Goal: Transaction & Acquisition: Download file/media

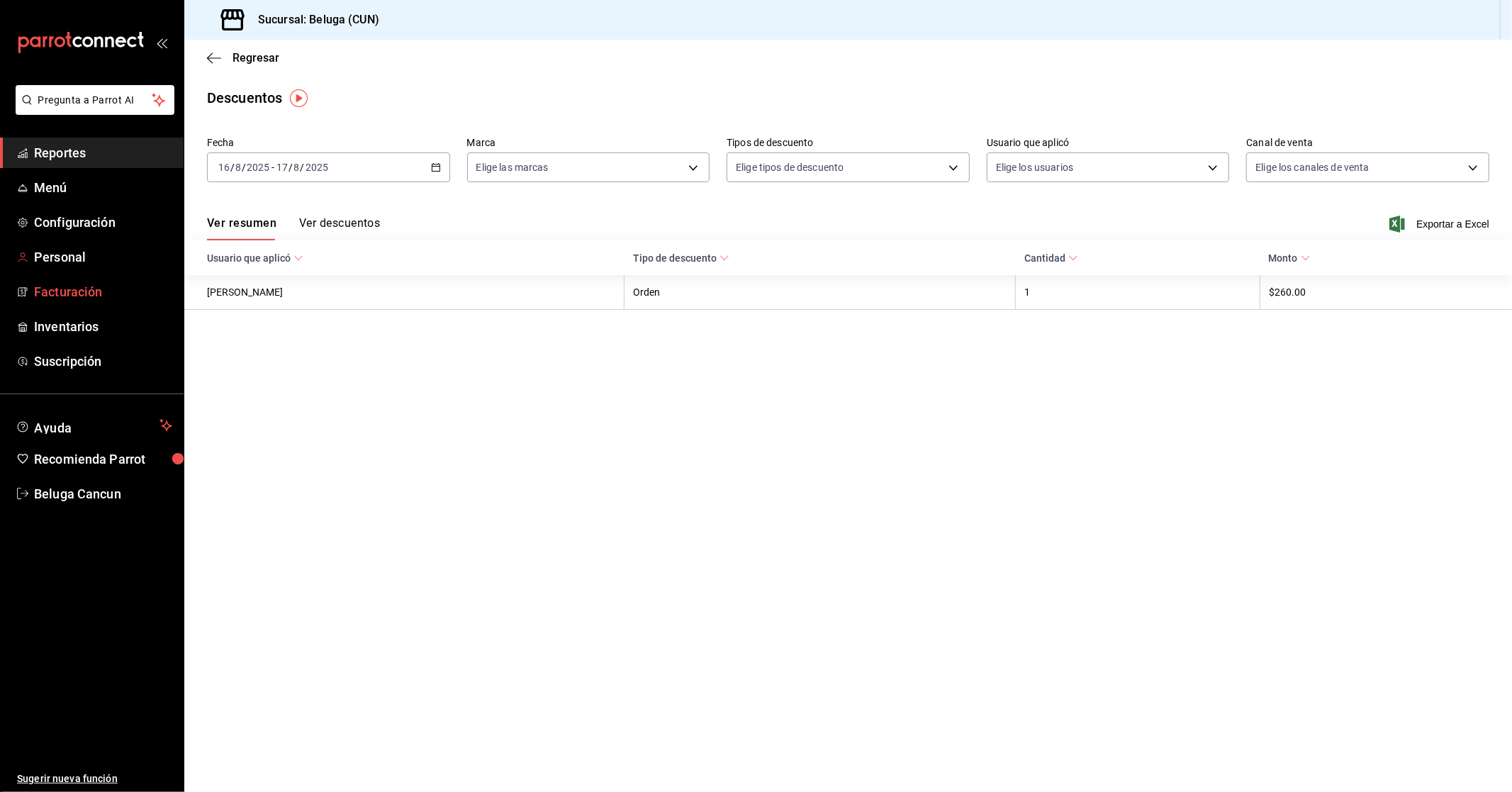
click at [38, 280] on link "Facturación" at bounding box center [91, 291] width 183 height 31
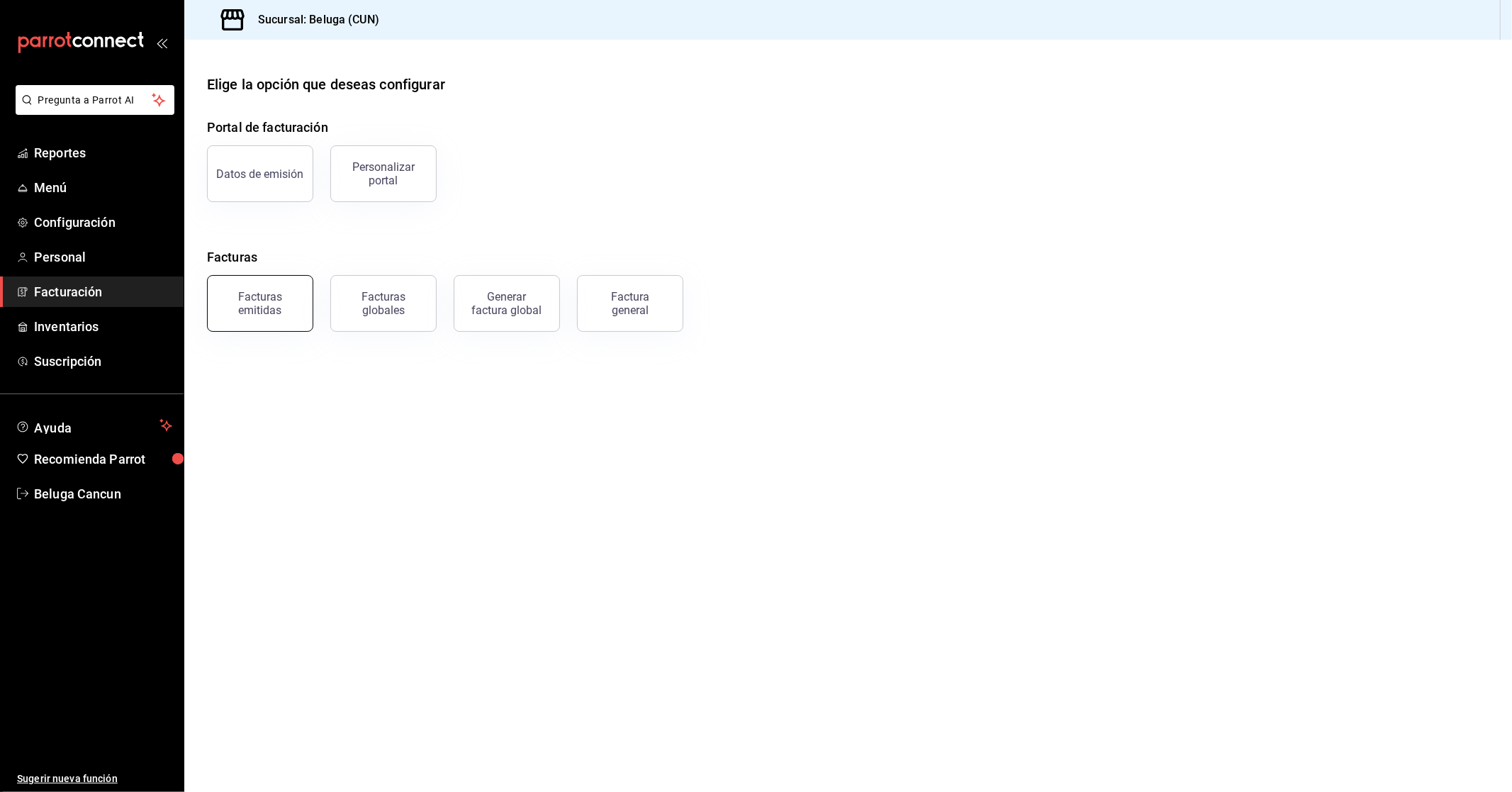
click at [281, 331] on div "Facturas emitidas" at bounding box center [251, 294] width 124 height 74
click at [262, 294] on div "Facturas emitidas" at bounding box center [260, 304] width 88 height 27
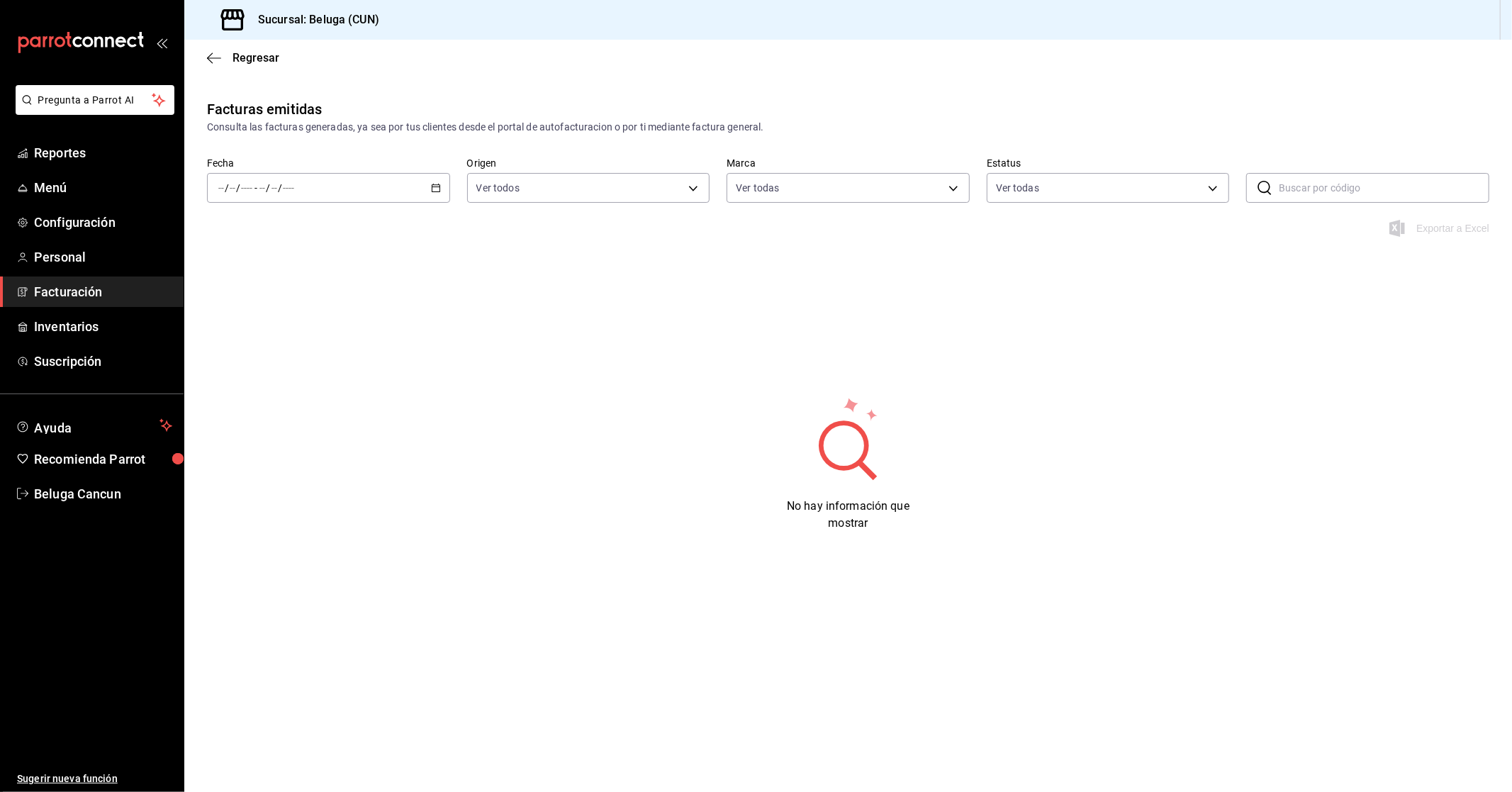
type input "90810656-3b3d-4791-b9ad-32ddd7495a71"
click at [320, 193] on div "/ / - / /" at bounding box center [328, 188] width 243 height 30
click at [263, 381] on li "Rango de fechas" at bounding box center [274, 390] width 133 height 32
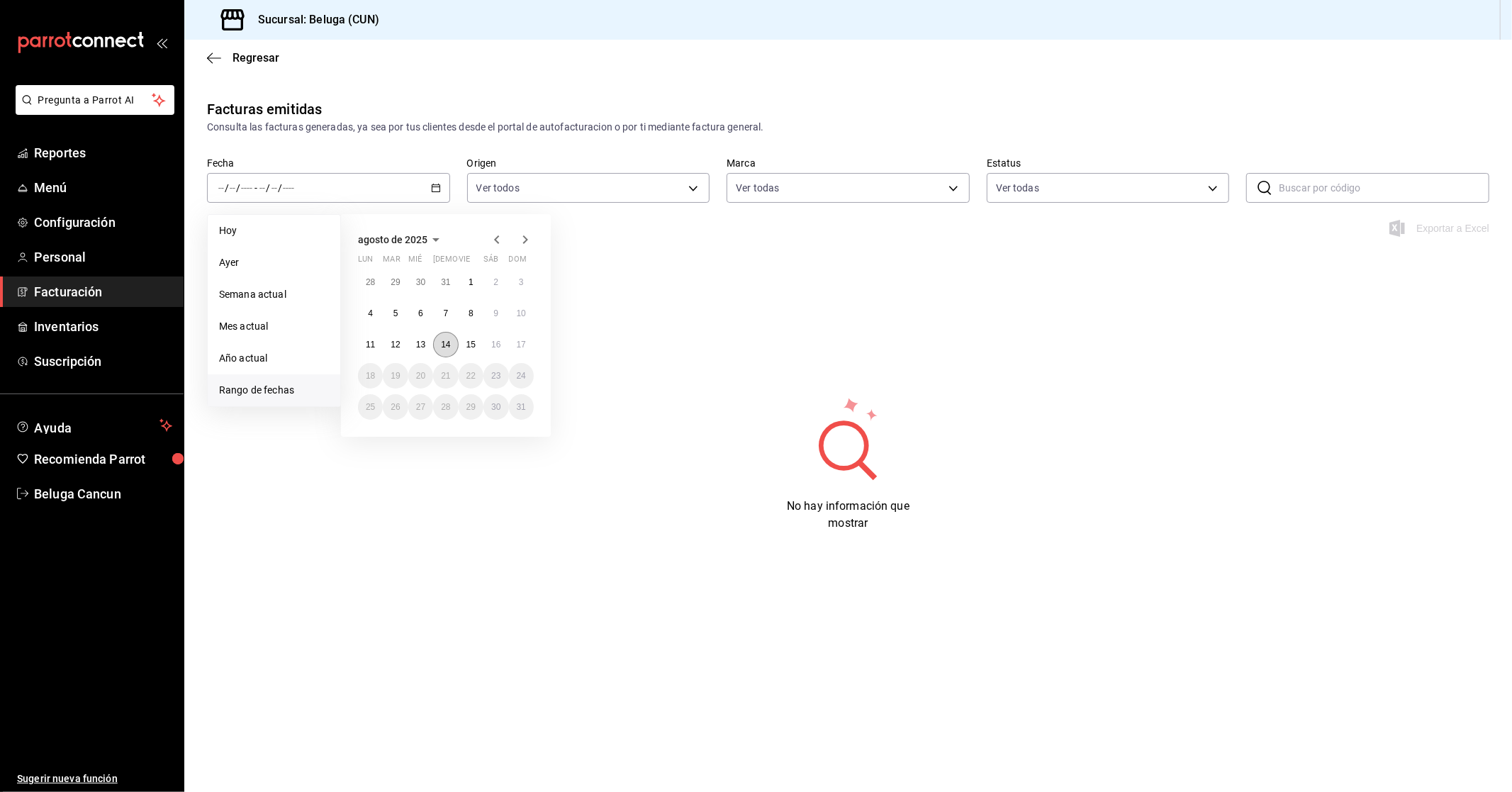
click at [444, 340] on abbr "14" at bounding box center [445, 345] width 9 height 10
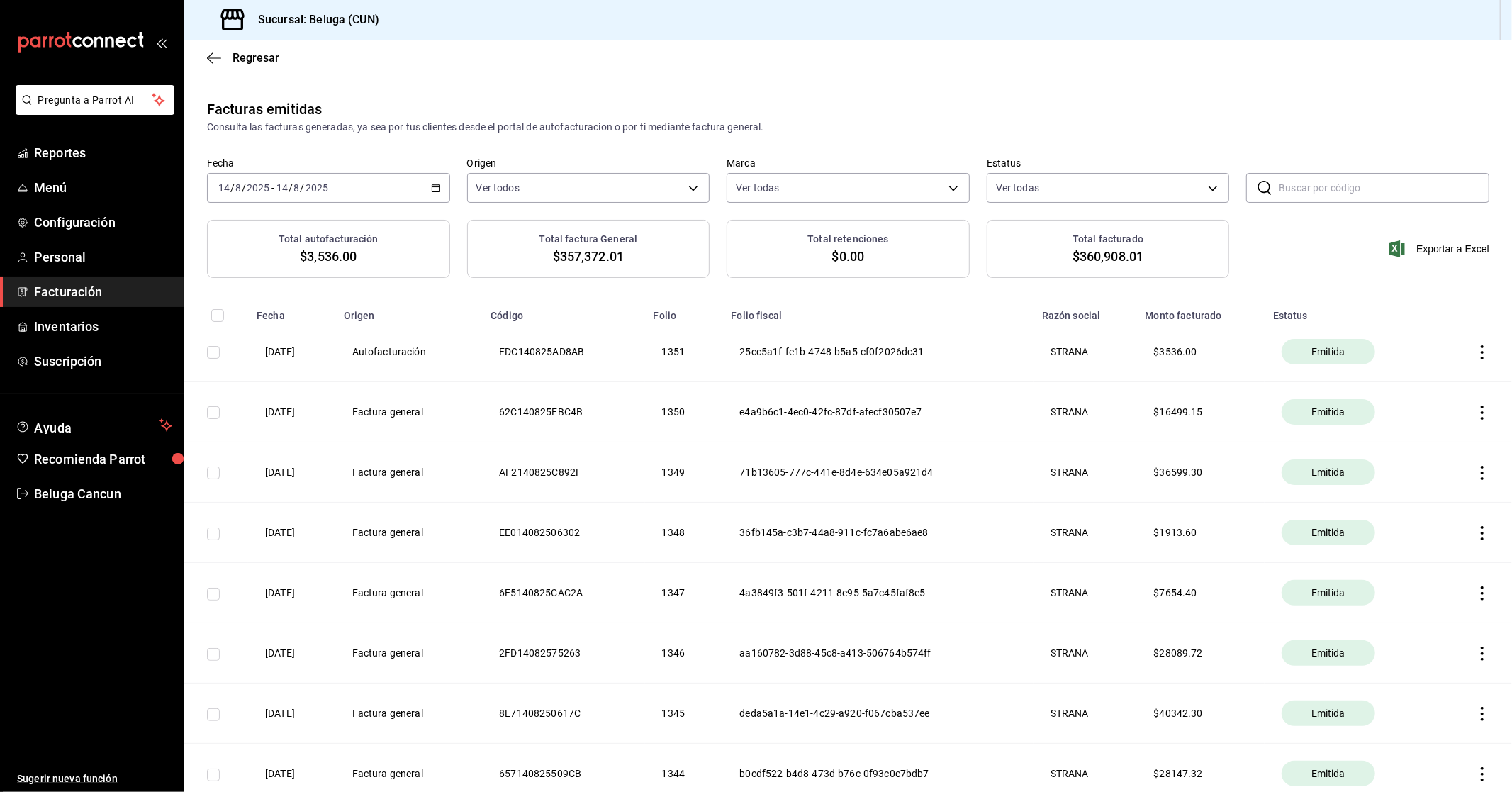
click at [211, 359] on input "checkbox" at bounding box center [213, 352] width 12 height 12
checkbox input "true"
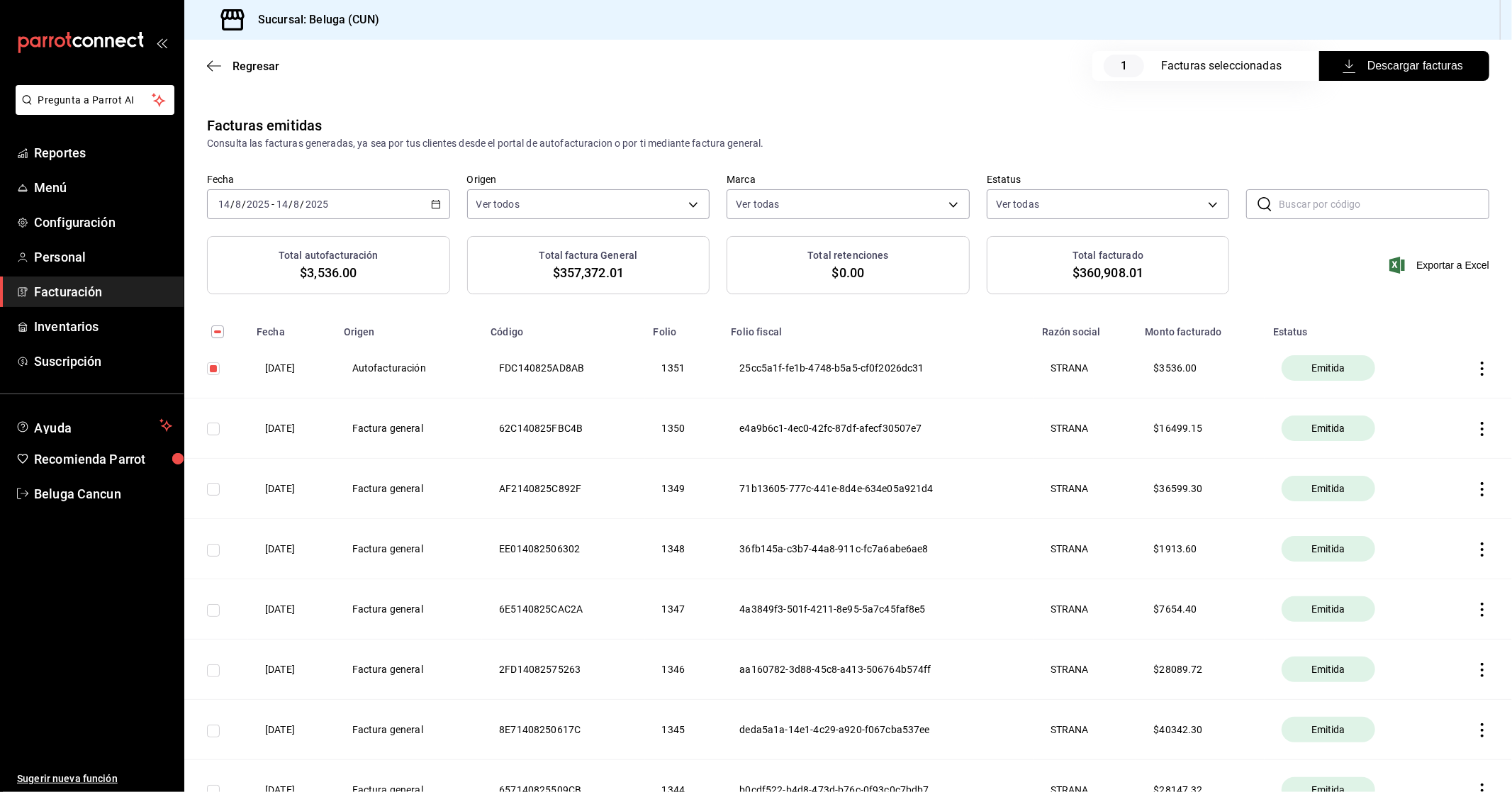
click at [1325, 61] on button "Descargar facturas" at bounding box center [1403, 66] width 170 height 30
click at [340, 193] on div "[DATE] [DATE] - [DATE] [DATE]" at bounding box center [328, 204] width 243 height 30
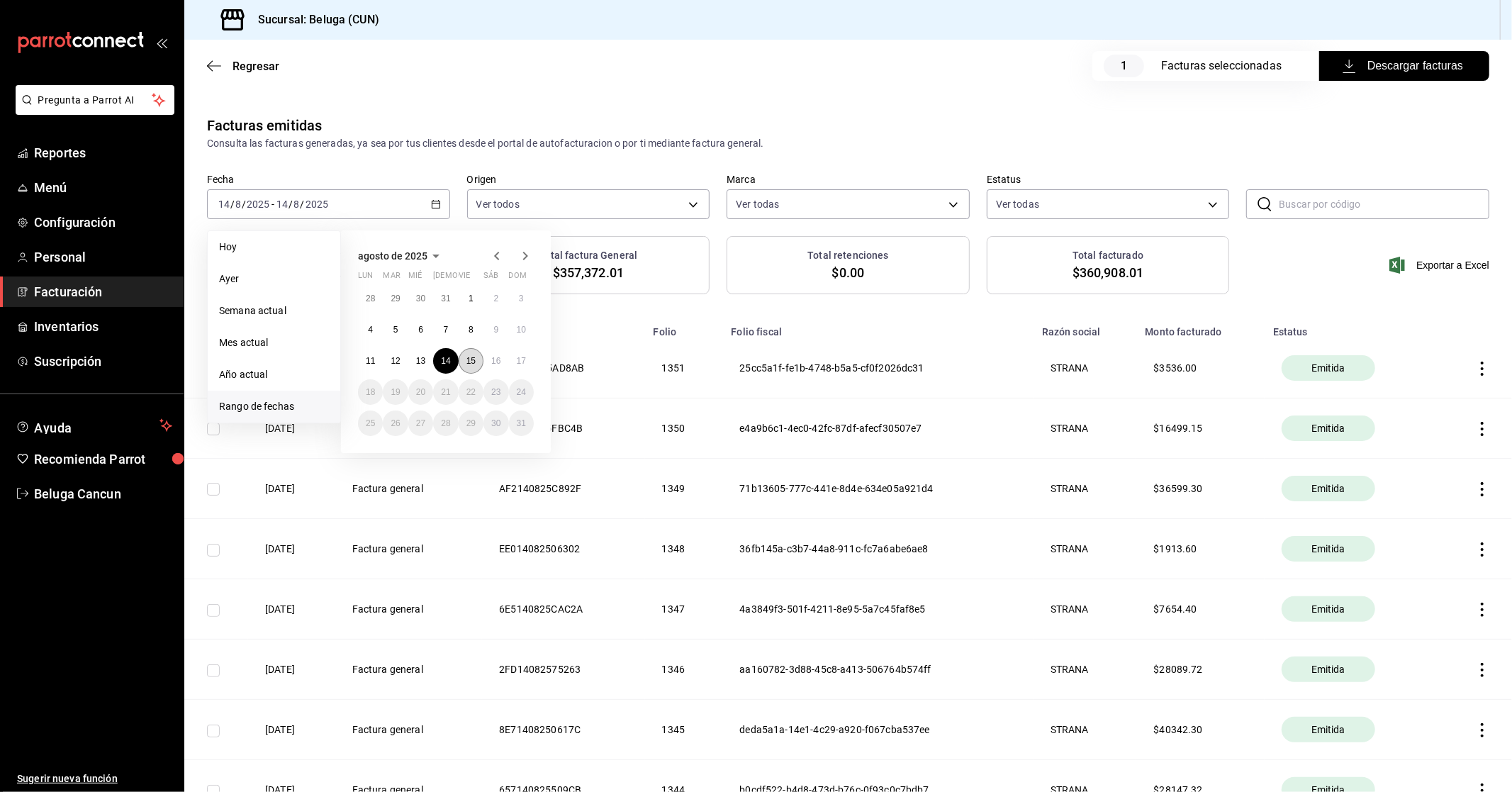
click at [477, 364] on button "15" at bounding box center [471, 361] width 25 height 26
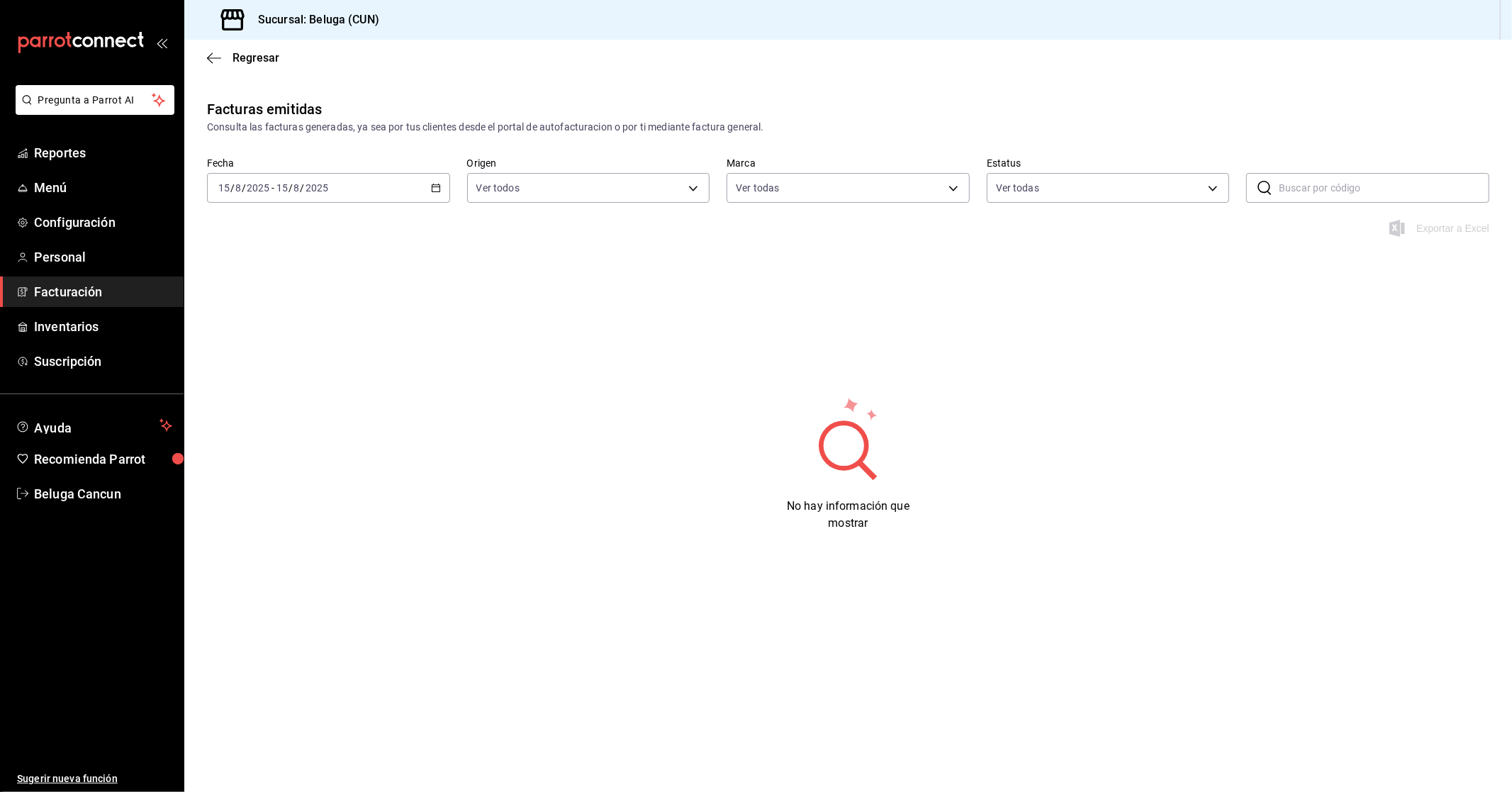
click at [360, 187] on div "[DATE] [DATE] - [DATE] [DATE]" at bounding box center [328, 188] width 243 height 30
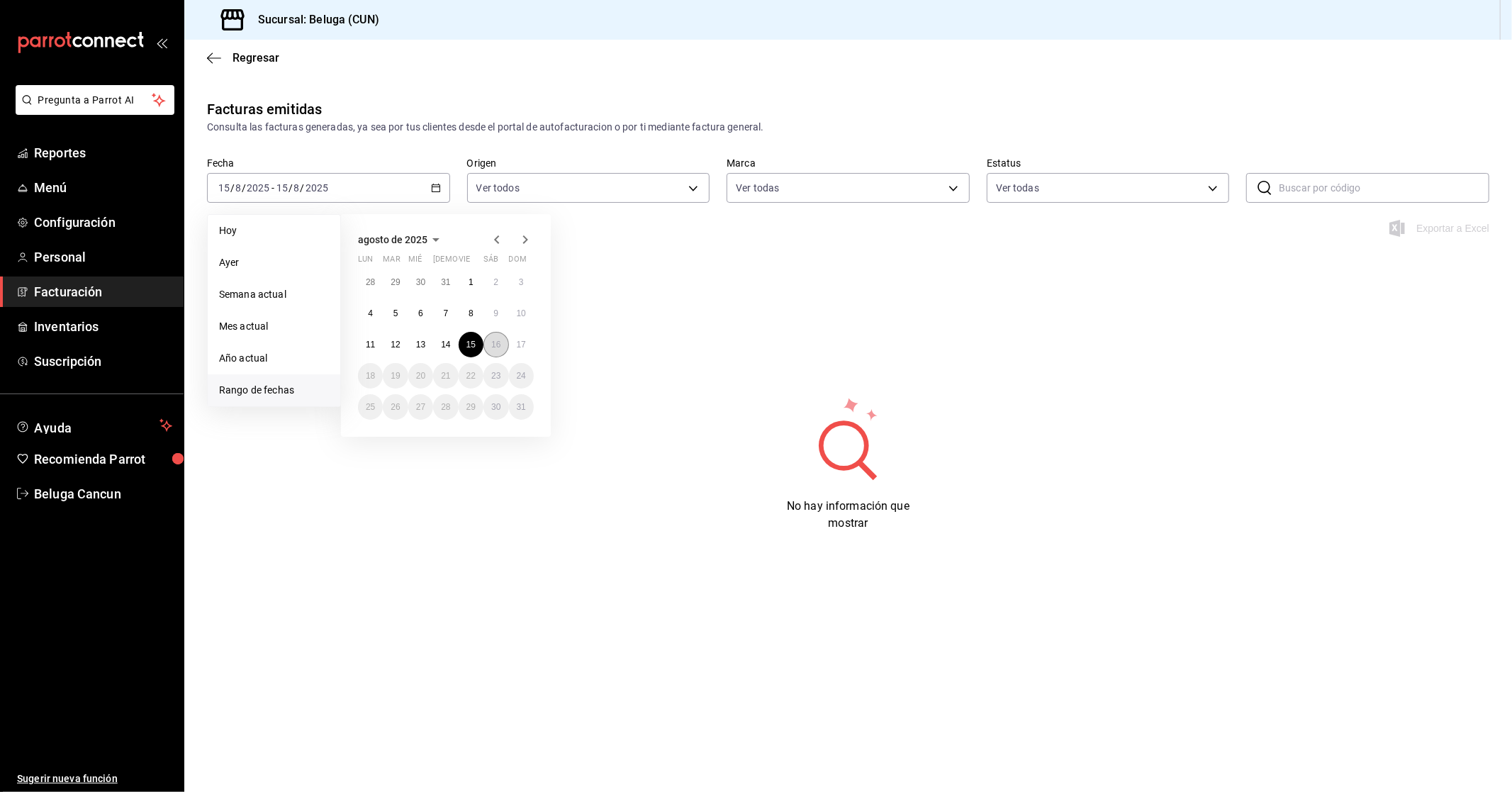
click at [492, 348] on abbr "16" at bounding box center [495, 345] width 9 height 10
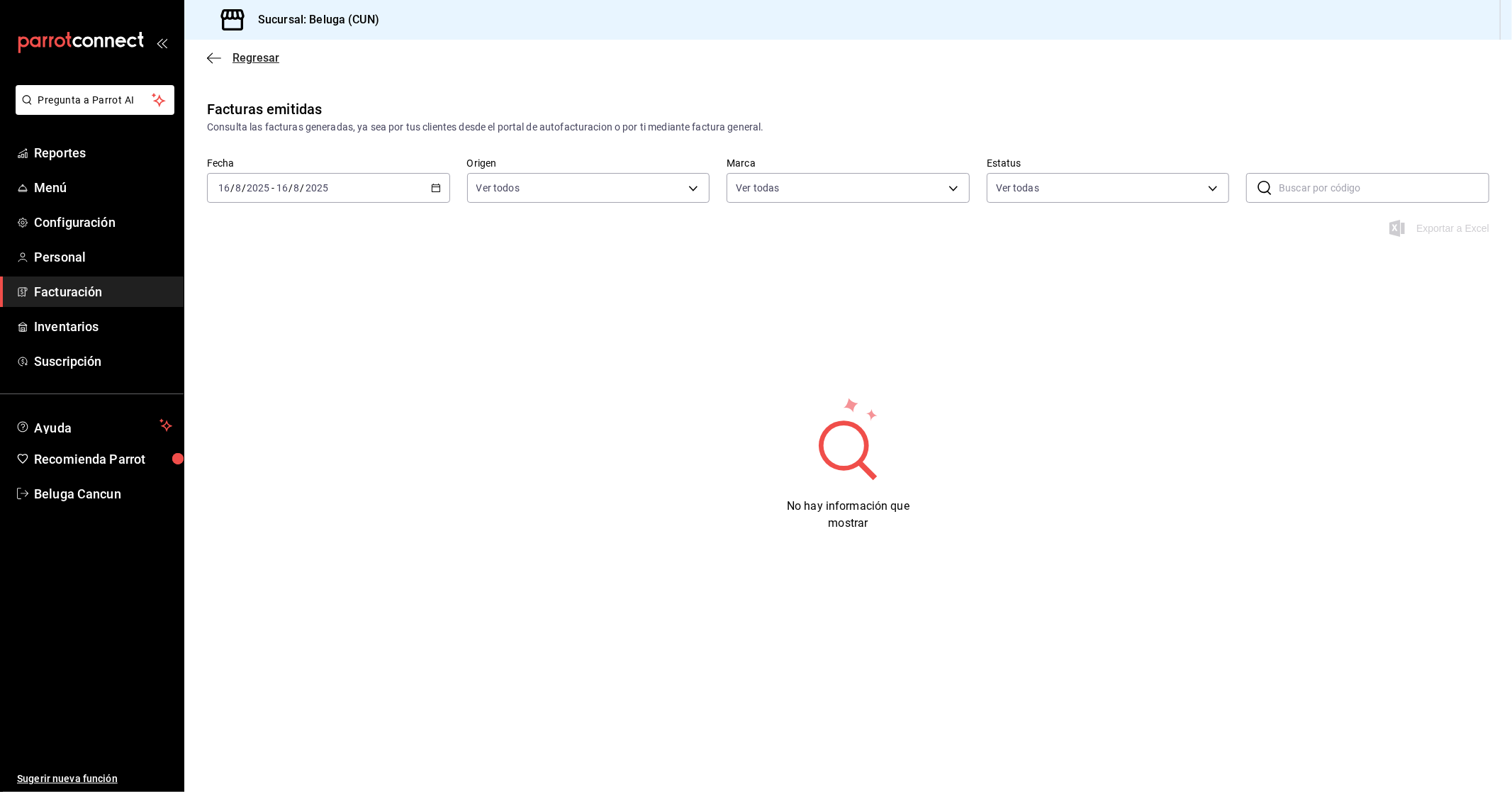
click at [216, 57] on icon "button" at bounding box center [214, 57] width 14 height 12
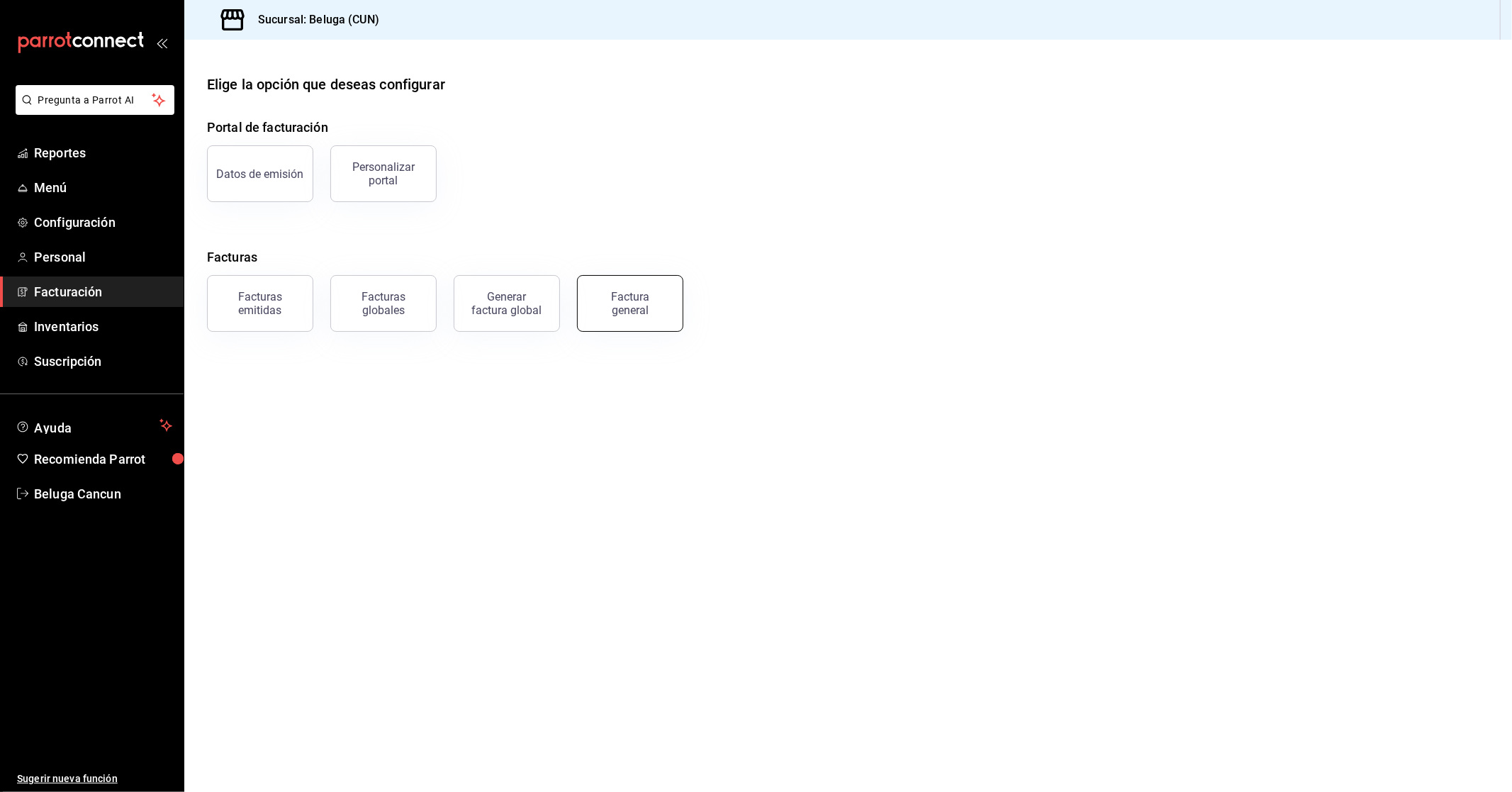
click at [593, 300] on button "Factura general" at bounding box center [630, 304] width 106 height 56
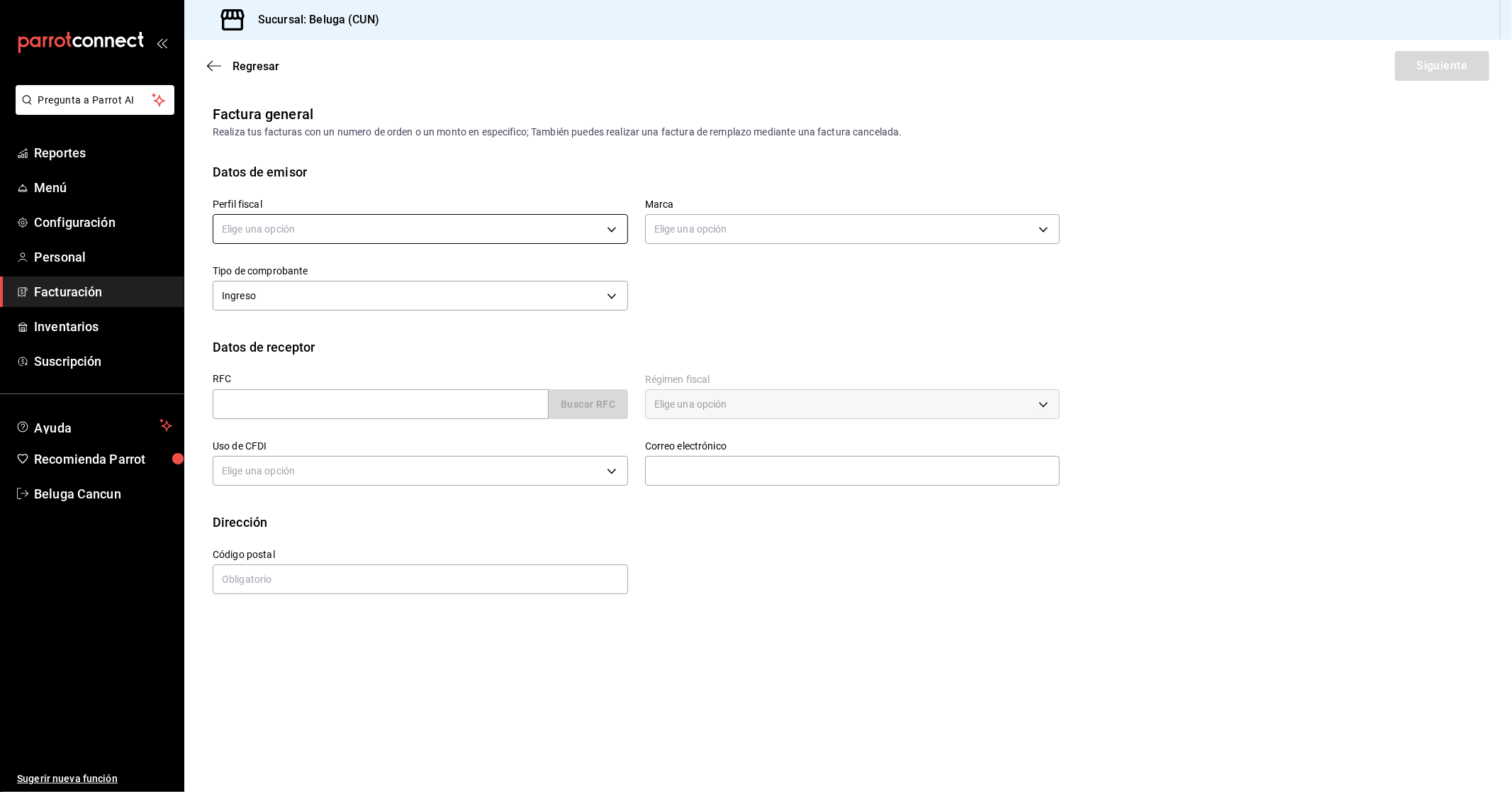
click at [485, 239] on body "Pregunta a Parrot AI Reportes Menú Configuración Personal Facturación Inventari…" at bounding box center [756, 396] width 1512 height 792
click at [406, 301] on li "STRANA" at bounding box center [419, 301] width 414 height 27
type input "0e3eb79f-b3aa-4b7a-a40b-5438678f8732"
type input "90810656-3b3d-4791-b9ad-32ddd7495a71"
click at [360, 400] on input "text" at bounding box center [380, 404] width 336 height 30
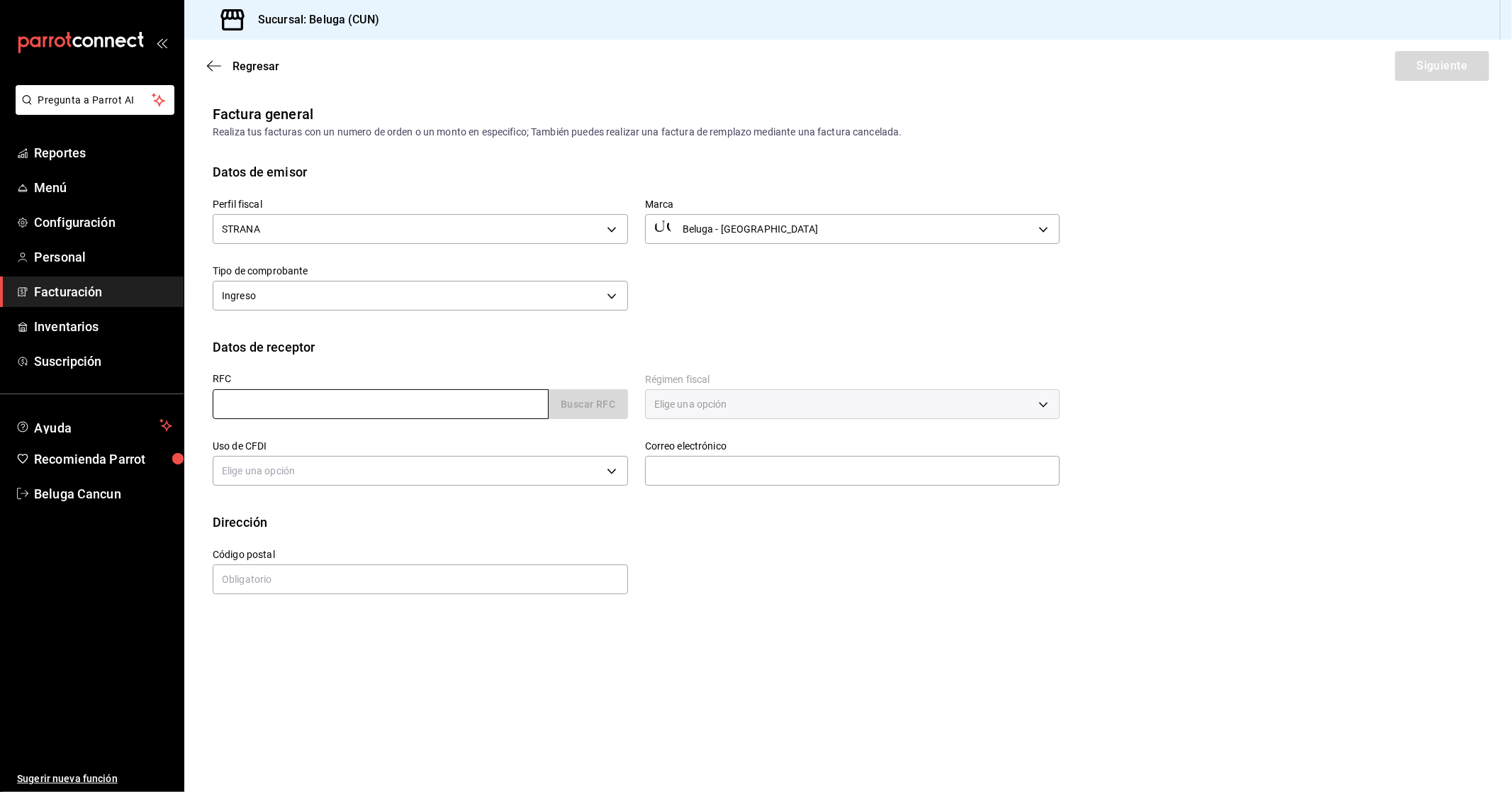
type input "XAXX010101000"
type input "48333"
type input "616"
type input "S01"
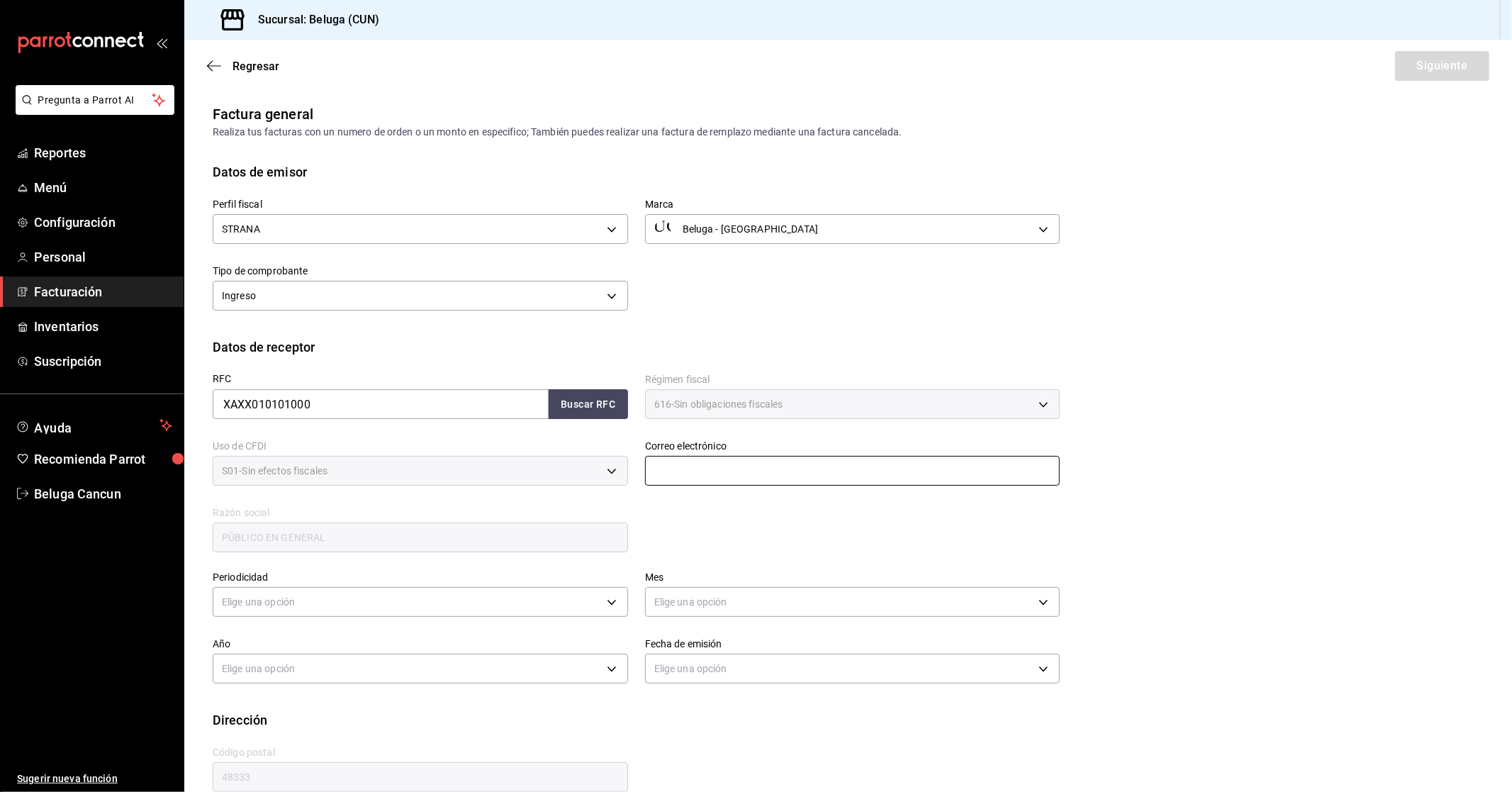
click at [725, 468] on input "text" at bounding box center [852, 471] width 415 height 30
type input "[EMAIL_ADDRESS][DOMAIN_NAME]"
click at [288, 603] on body "Pregunta a Parrot AI Reportes Menú Configuración Personal Facturación Inventari…" at bounding box center [756, 396] width 1512 height 792
click at [285, 645] on li "Diario" at bounding box center [418, 646] width 410 height 23
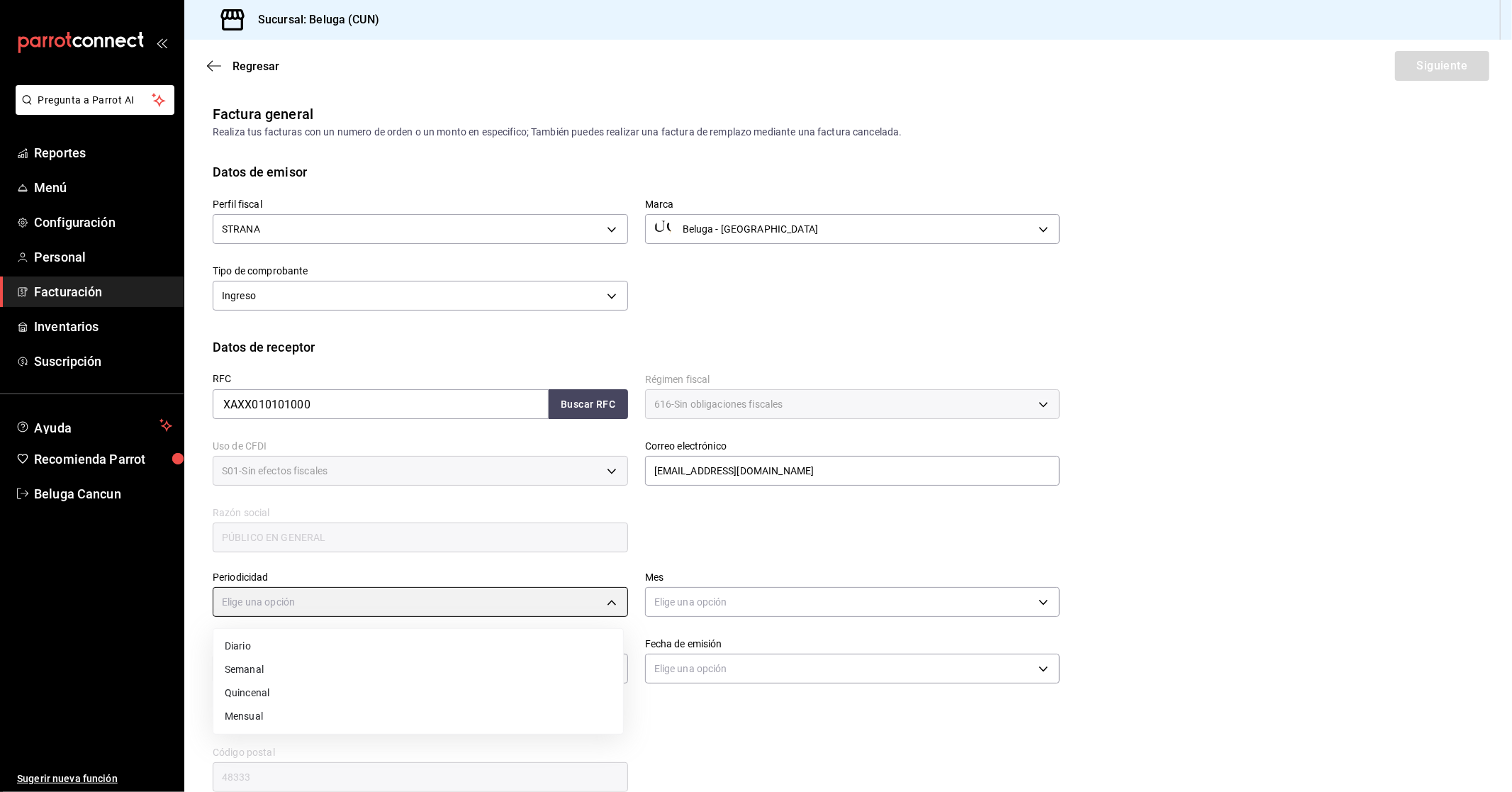
type input "DAILY"
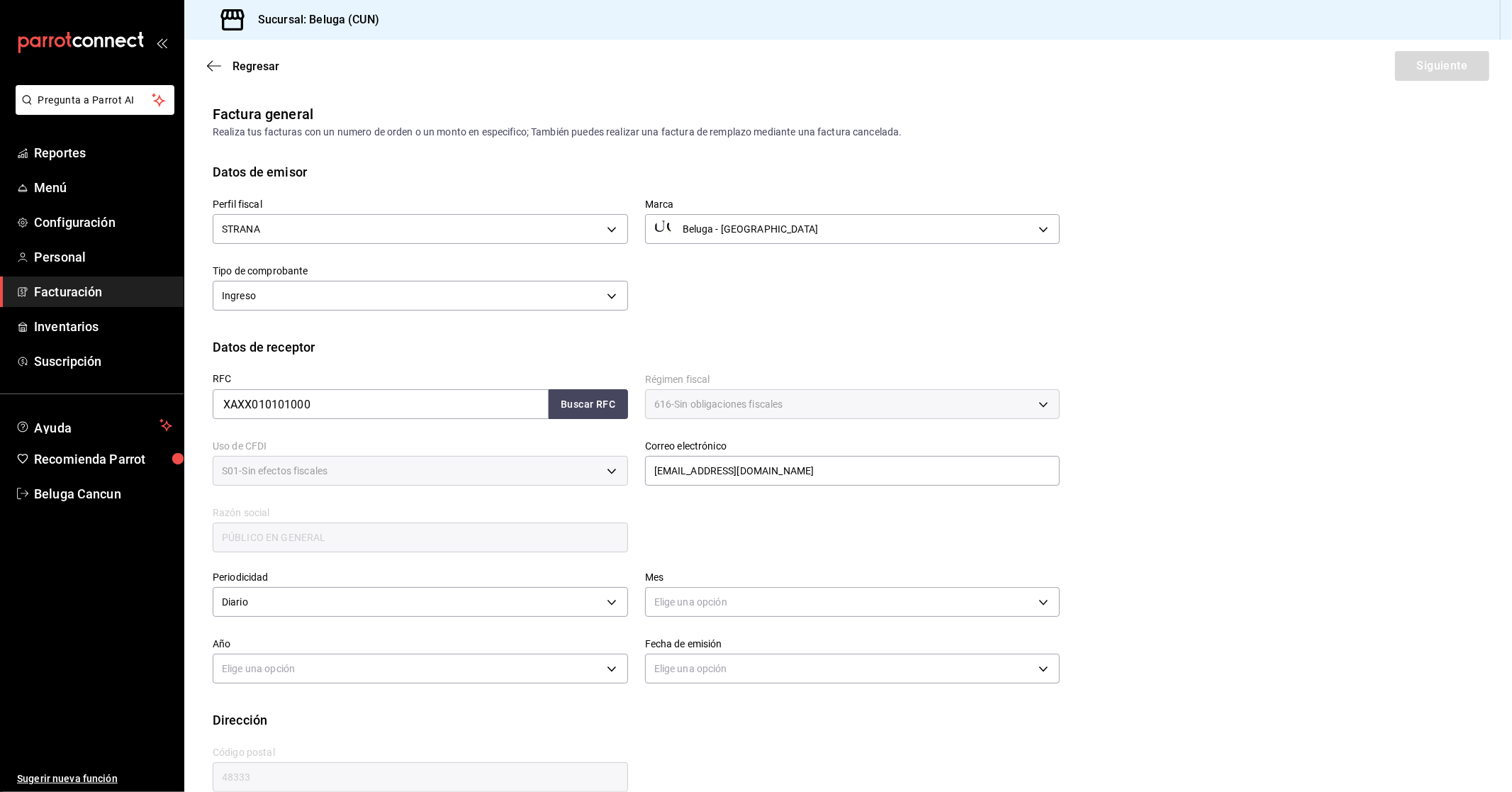
click at [749, 618] on div "Elige una opción" at bounding box center [852, 600] width 415 height 37
click at [747, 600] on body "Pregunta a Parrot AI Reportes Menú Configuración Personal Facturación Inventari…" at bounding box center [756, 396] width 1512 height 792
click at [681, 675] on li "Agosto" at bounding box center [846, 680] width 410 height 23
type input "8"
click at [407, 671] on body "Pregunta a Parrot AI Reportes Menú Configuración Personal Facturación Inventari…" at bounding box center [756, 396] width 1512 height 792
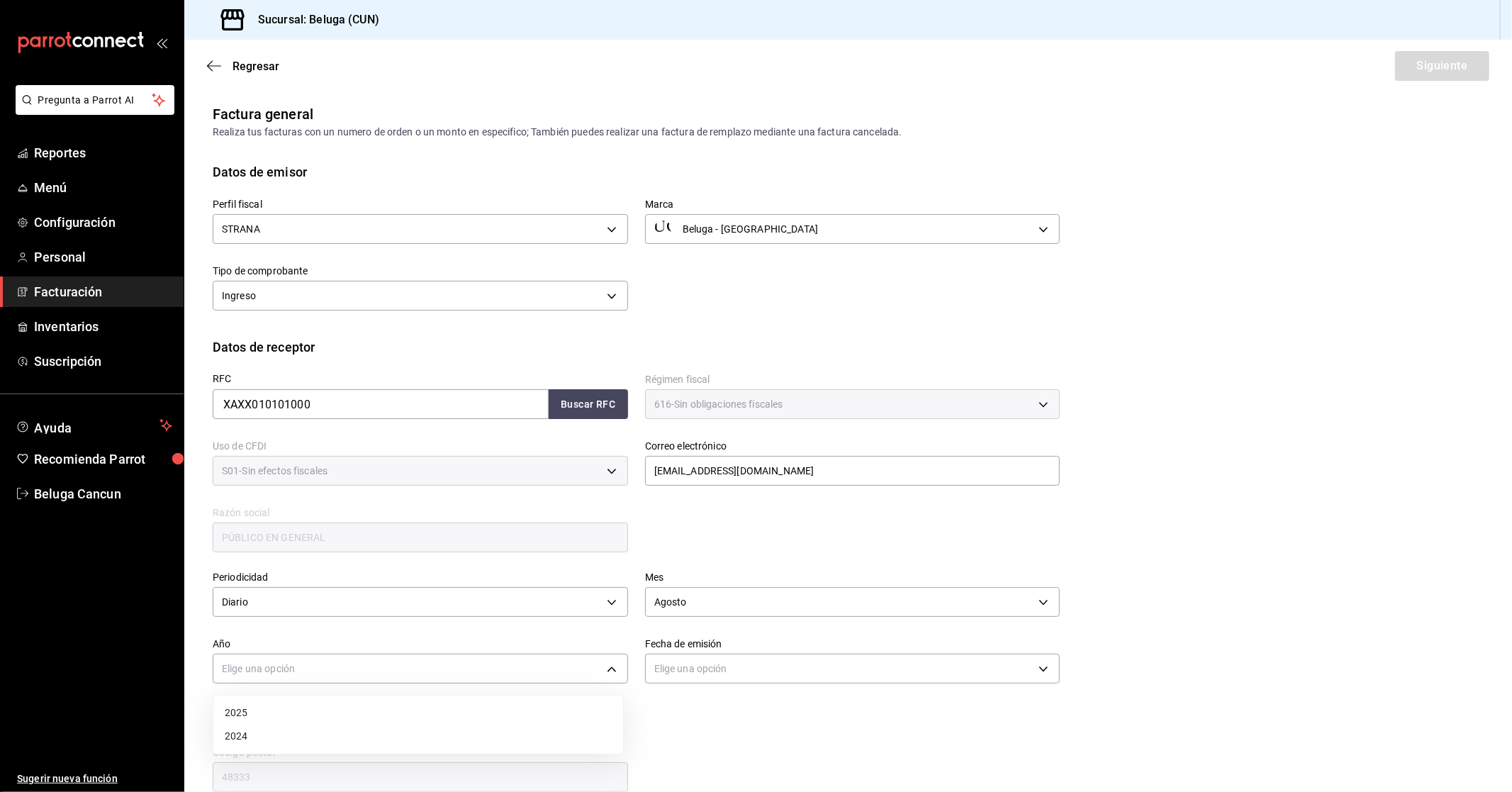
click at [358, 713] on li "2025" at bounding box center [418, 713] width 410 height 23
type input "2025"
click at [705, 663] on body "Pregunta a Parrot AI Reportes Menú Configuración Personal Facturación Inventari…" at bounding box center [756, 396] width 1512 height 792
click at [701, 711] on li "Hoy" at bounding box center [846, 713] width 410 height 23
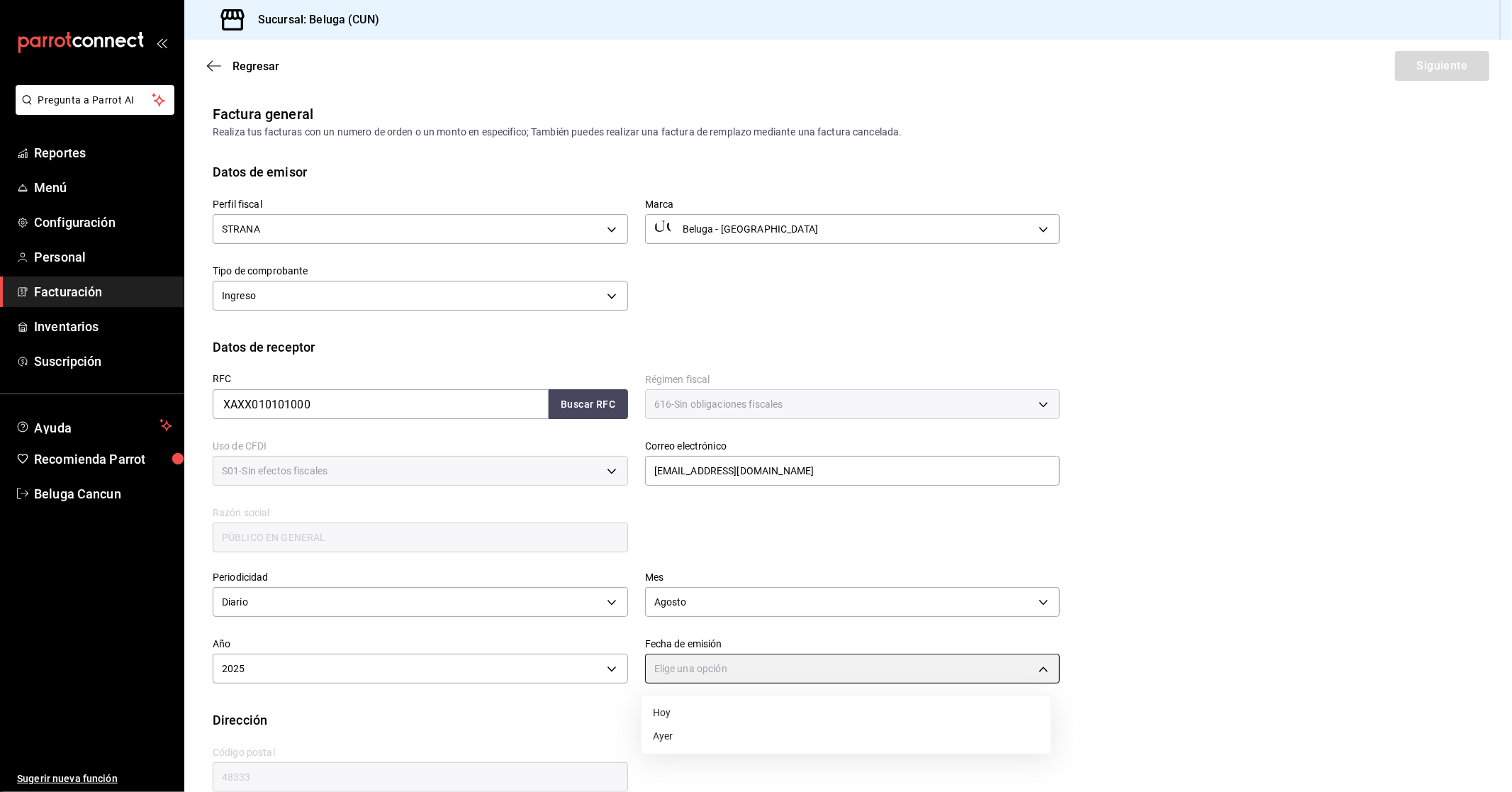
type input "[DATE]"
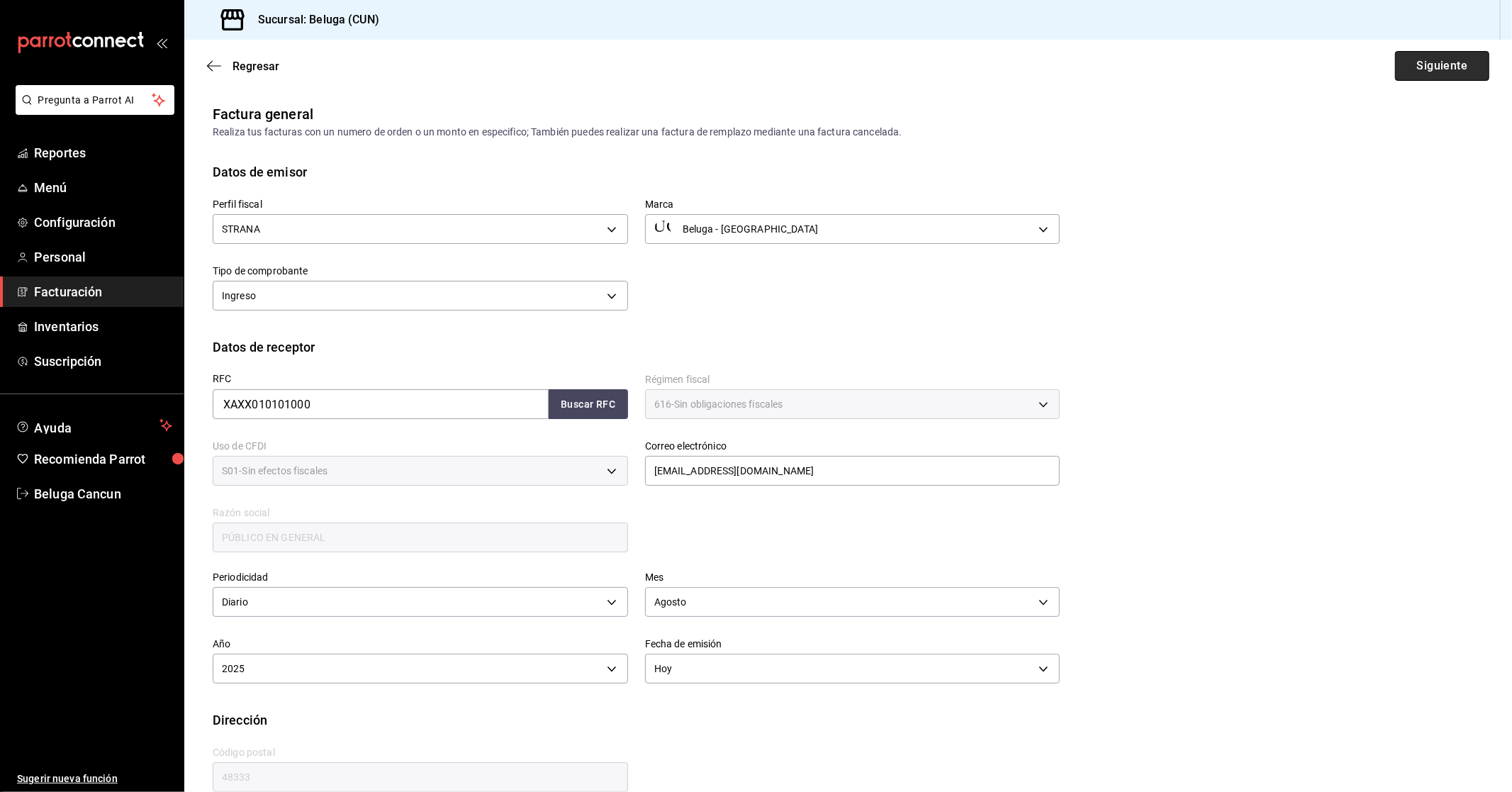
click at [1458, 64] on button "Siguiente" at bounding box center [1442, 66] width 94 height 30
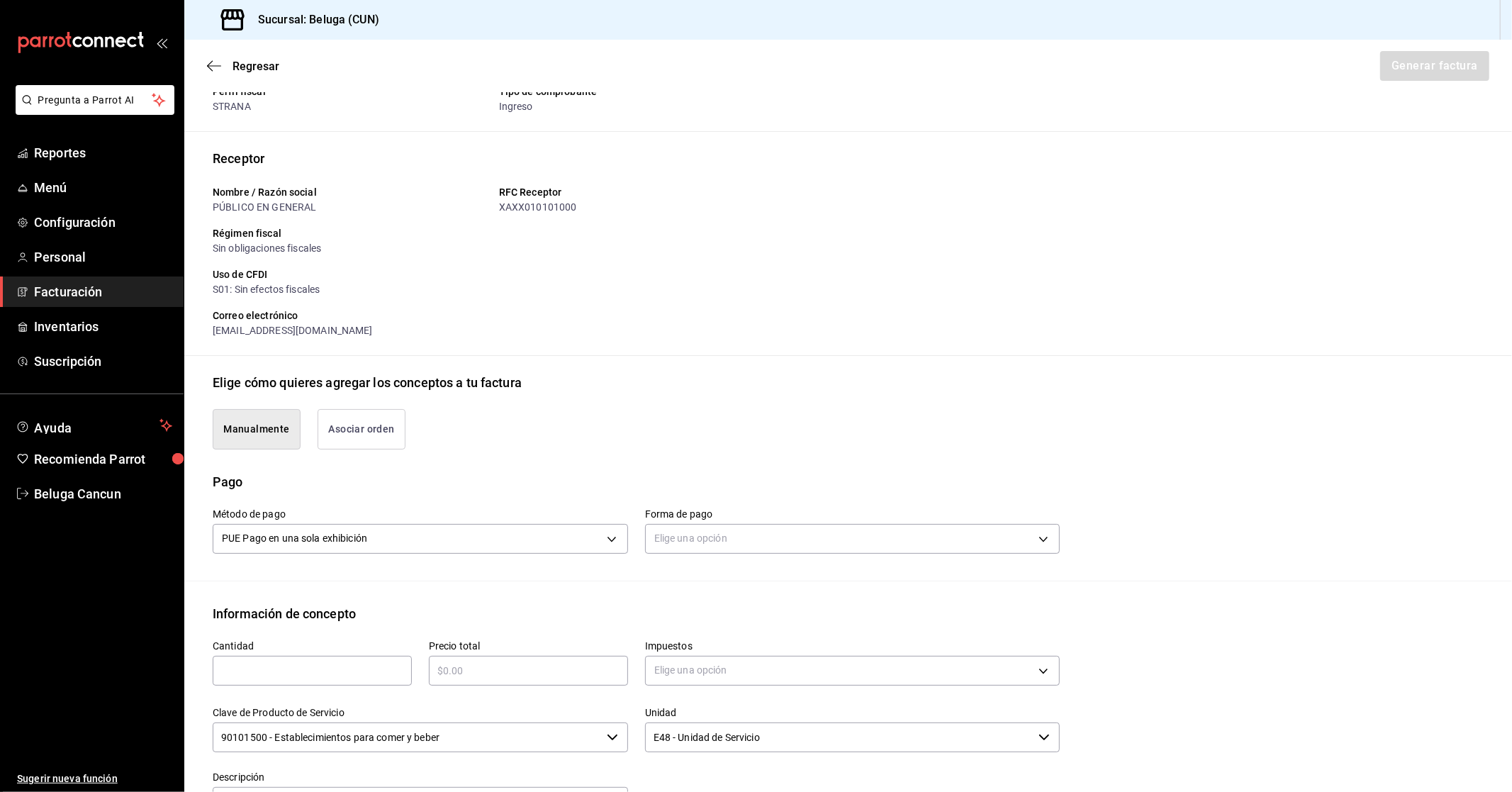
scroll to position [79, 0]
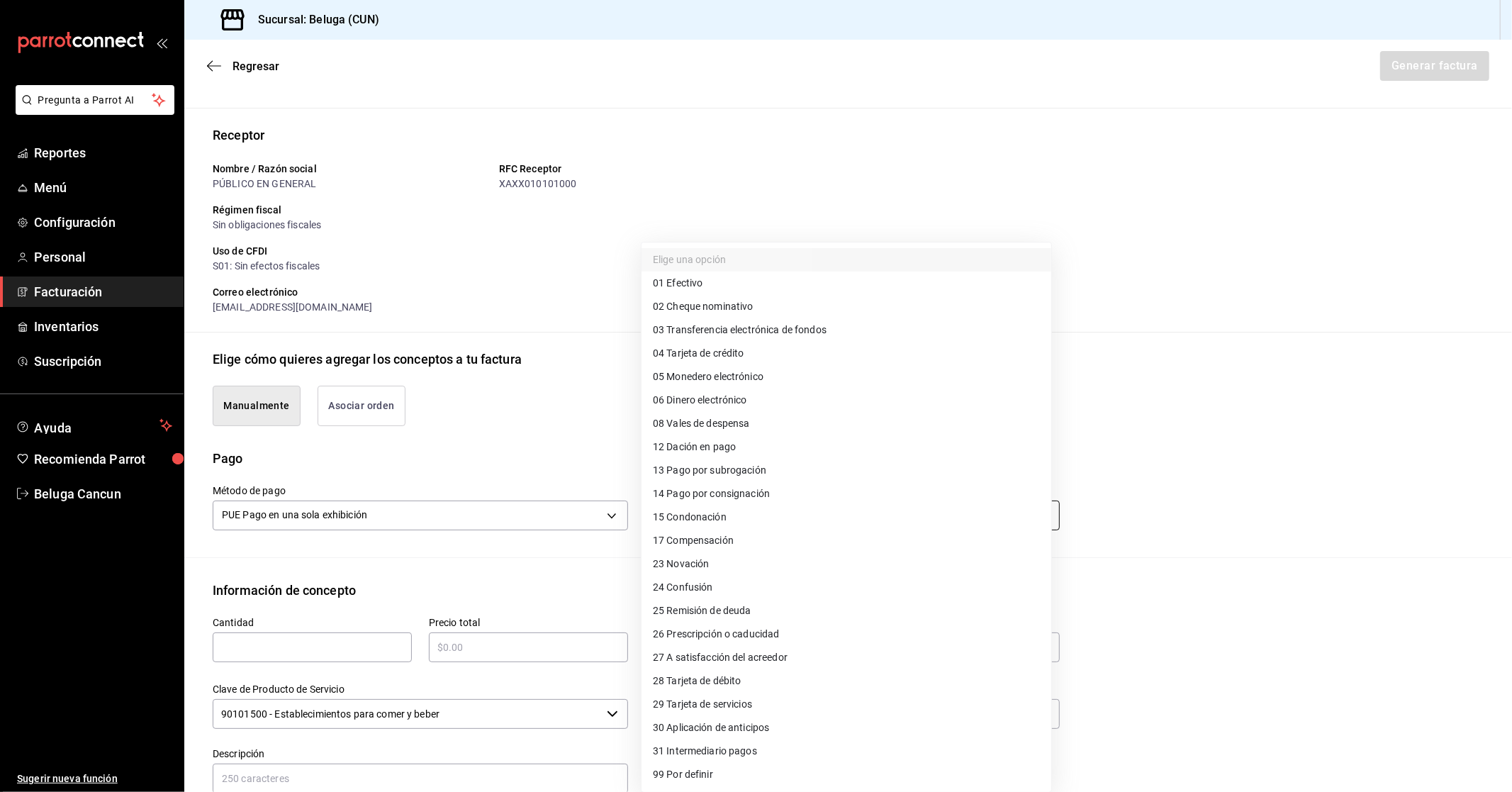
click at [764, 520] on body "Pregunta a Parrot AI Reportes Menú Configuración Personal Facturación Inventari…" at bounding box center [756, 396] width 1512 height 792
click at [770, 357] on li "04 Tarjeta de crédito" at bounding box center [846, 353] width 410 height 23
type input "04"
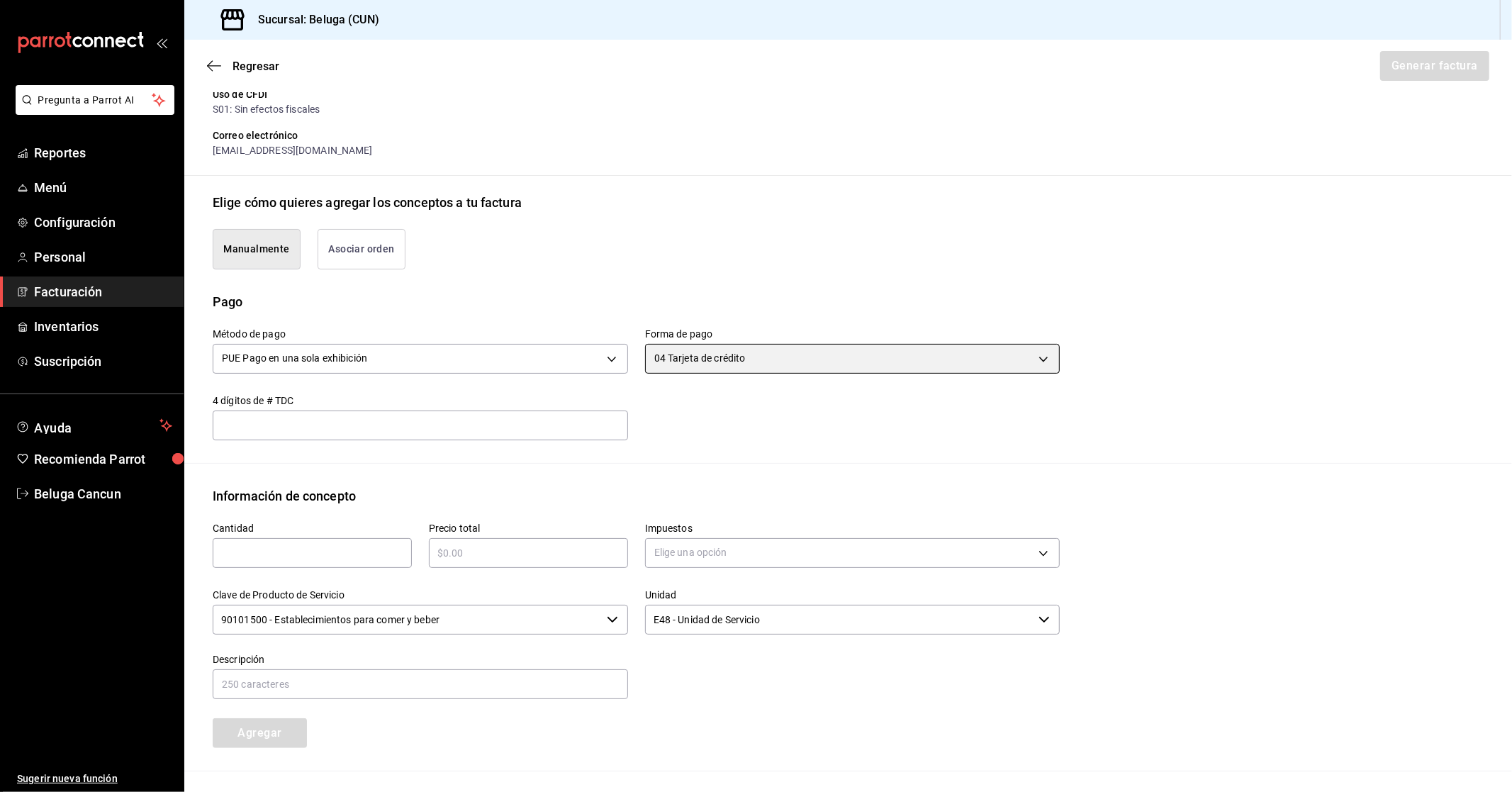
scroll to position [236, 0]
click at [380, 547] on input "text" at bounding box center [312, 552] width 199 height 17
type input "1"
type input "$11812"
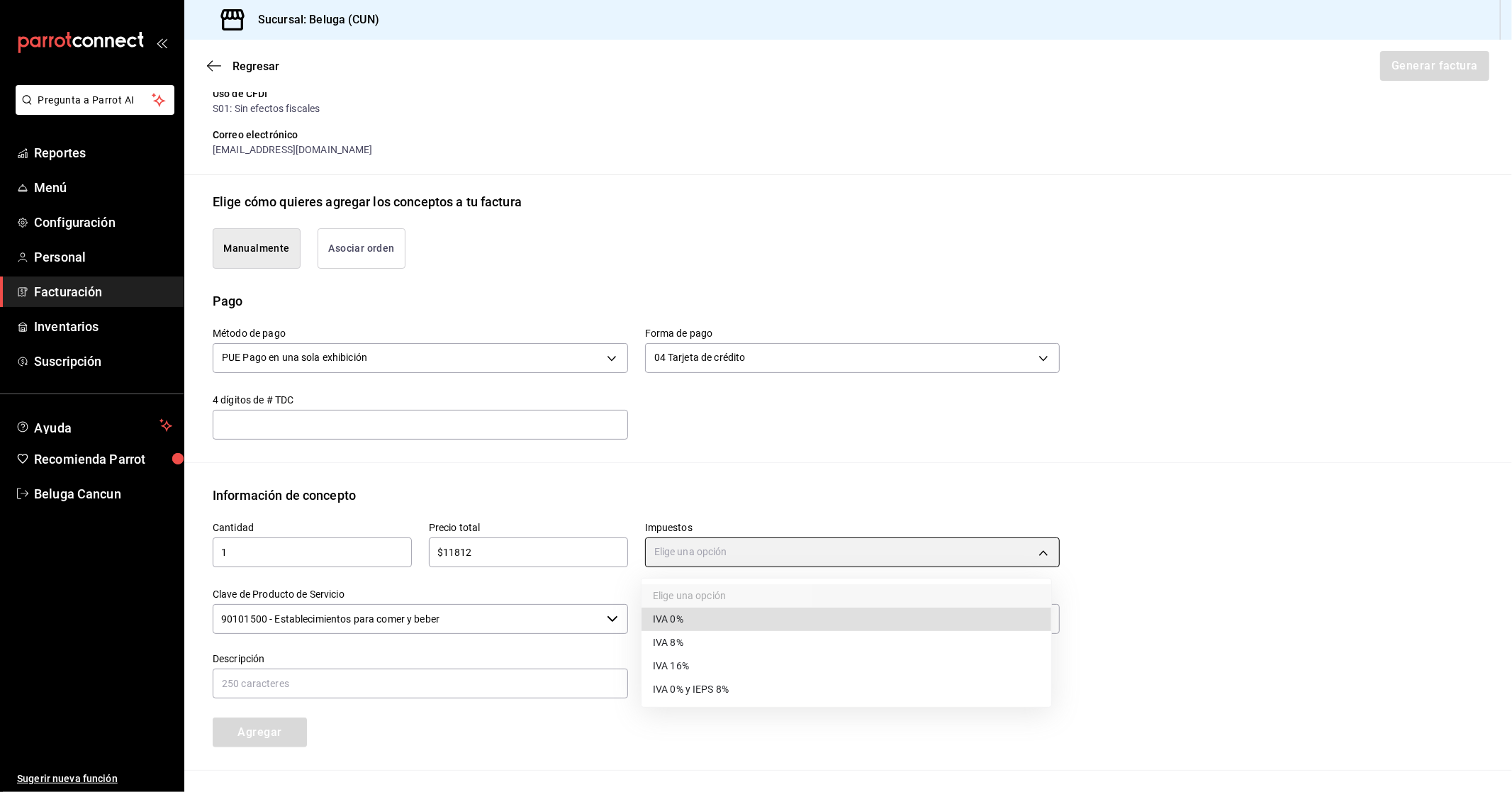
type input "IVA_0"
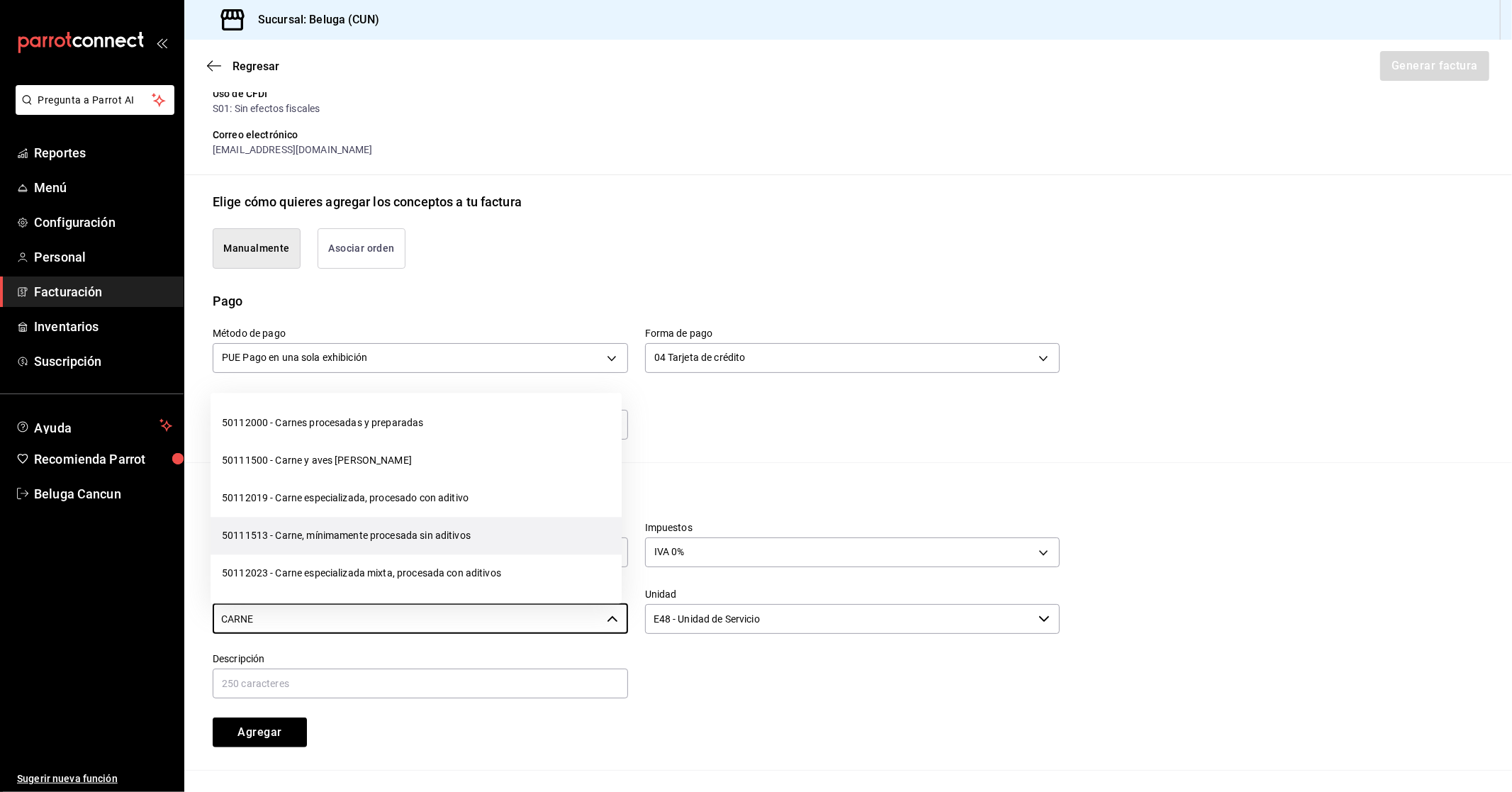
click at [440, 535] on li "50111513 - Carne, mínimamente procesada sin aditivos" at bounding box center [416, 535] width 411 height 37
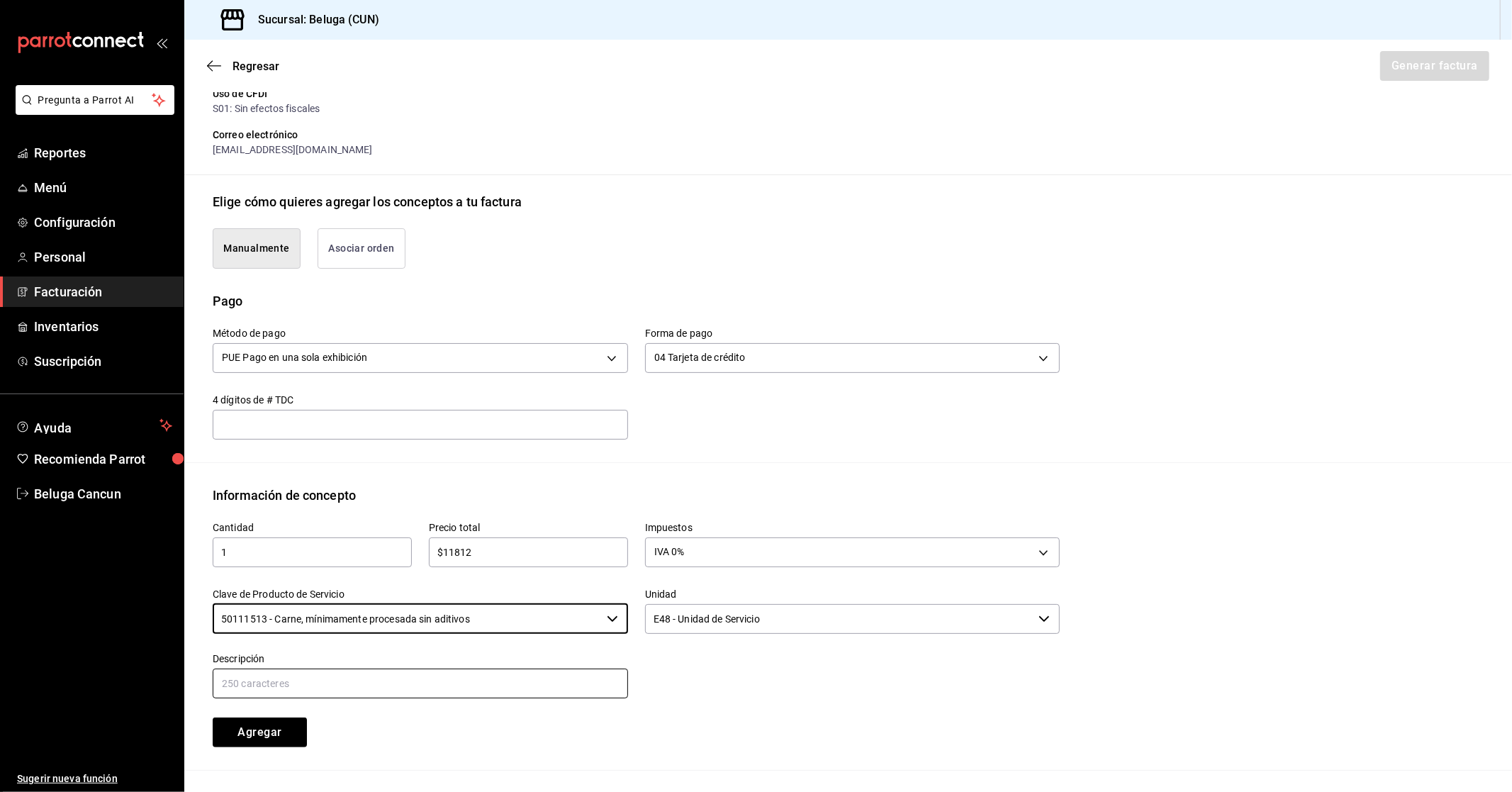
type input "50111513 - Carne, mínimamente procesada sin aditivos"
click at [451, 673] on input "text" at bounding box center [419, 683] width 415 height 30
drag, startPoint x: 337, startPoint y: 678, endPoint x: 315, endPoint y: 678, distance: 22.0
click at [315, 678] on input "CONSUMO DEL DIA [DATE]" at bounding box center [419, 683] width 415 height 30
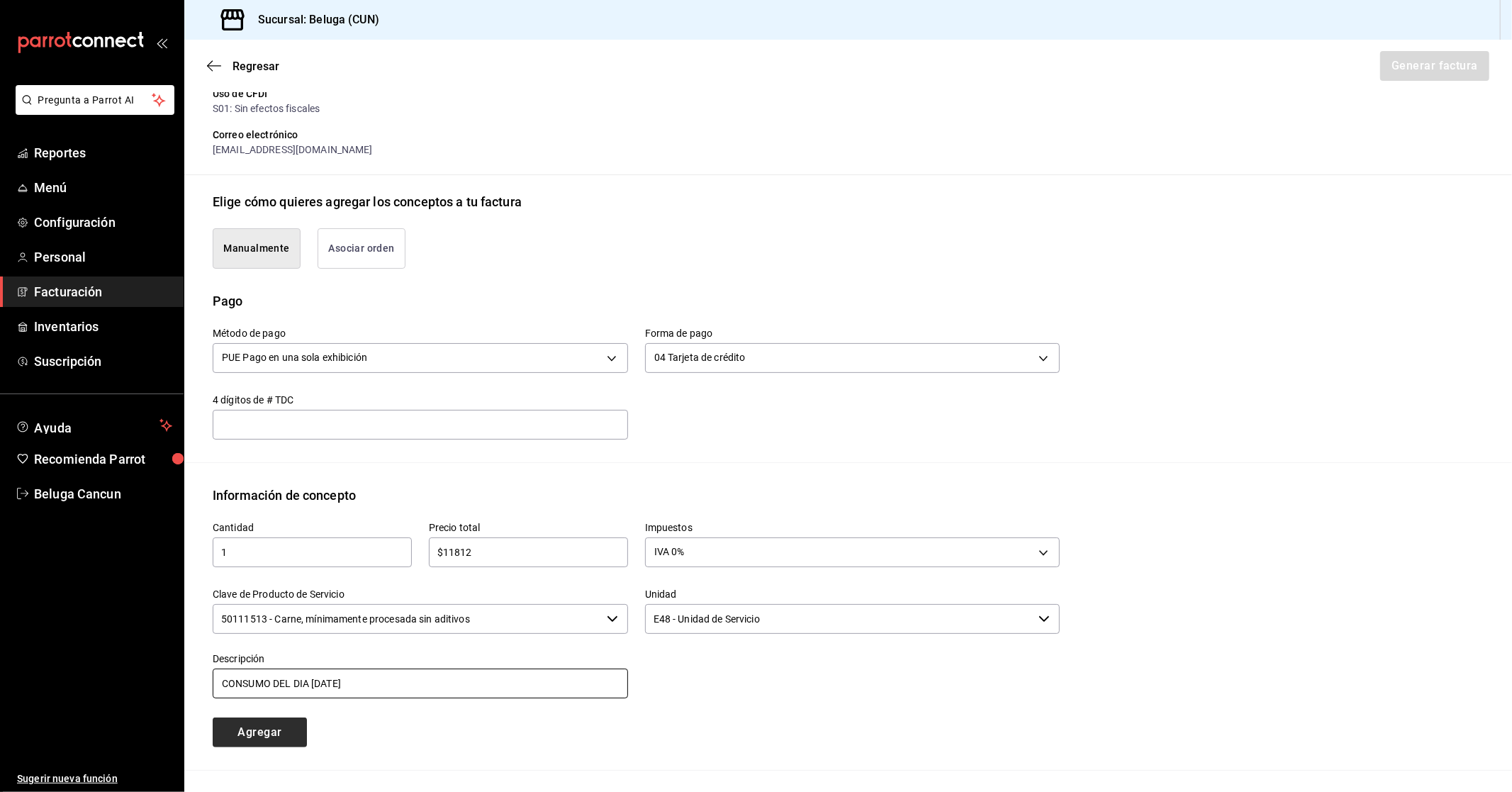
type input "CONSUMO DEL DIA [DATE]"
click at [288, 728] on button "Agregar" at bounding box center [259, 732] width 94 height 30
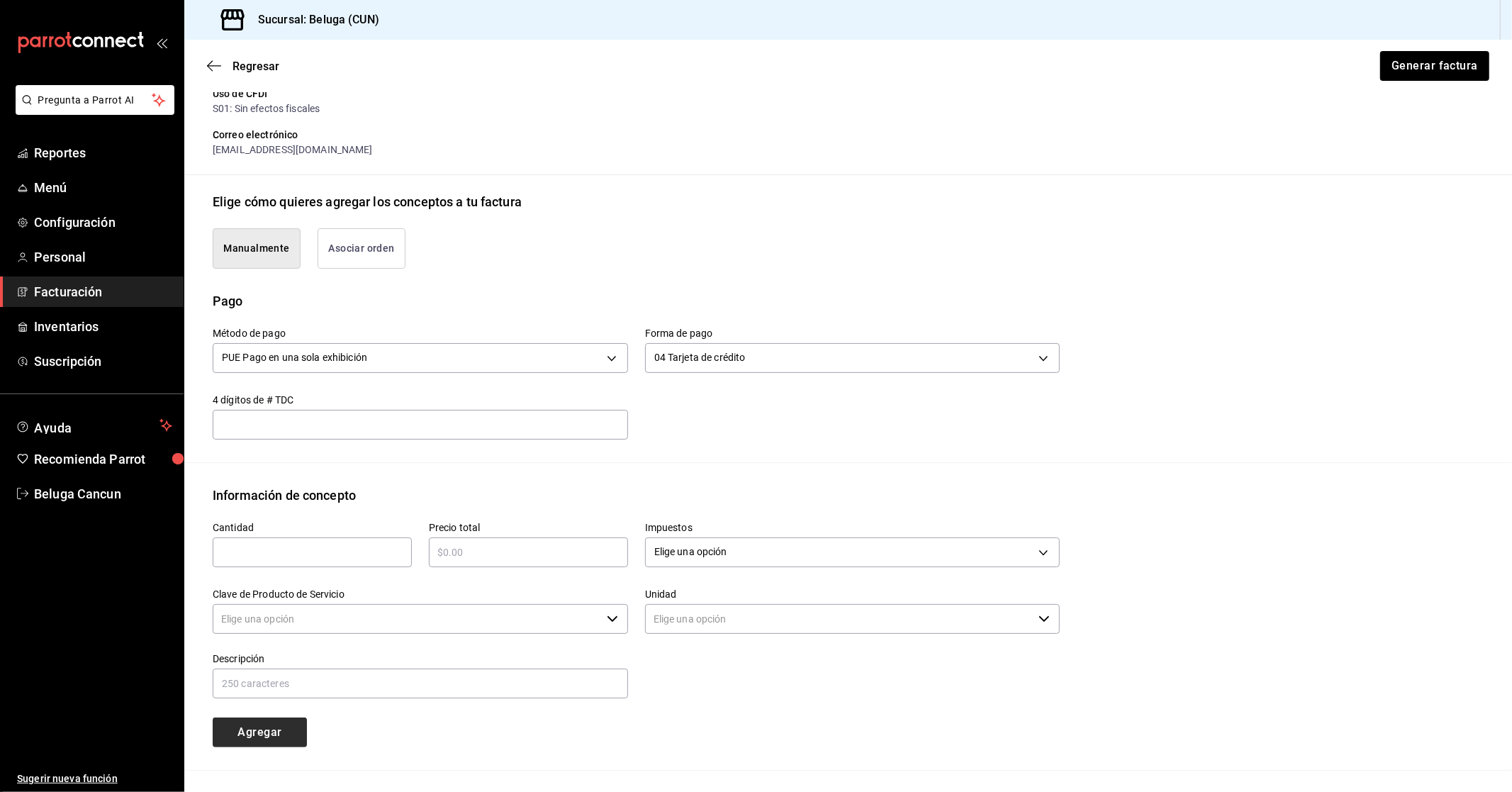
type input "90101500 - Establecimientos para comer y beber"
type input "E48 - Unidad de Servicio"
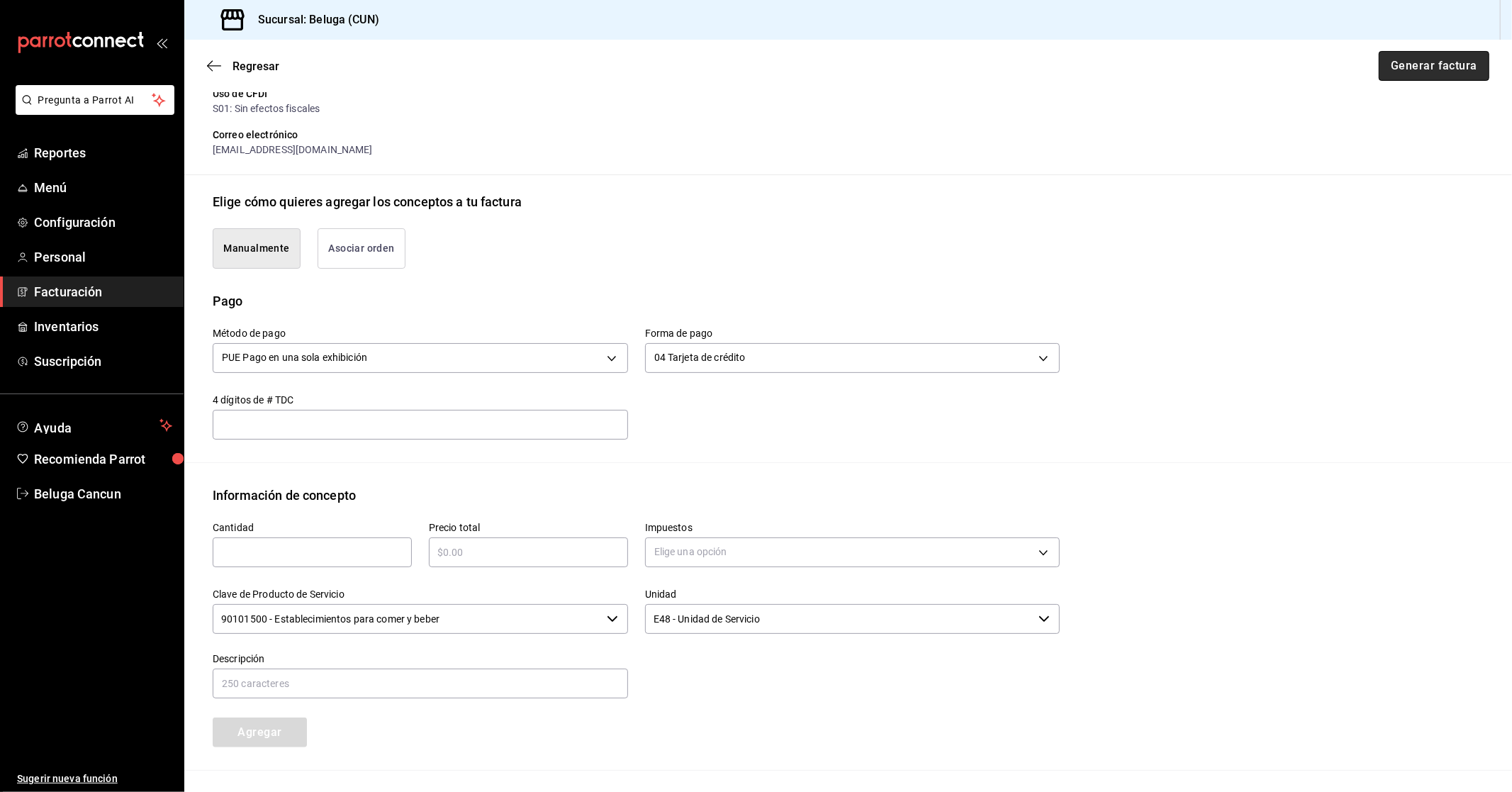
click at [1460, 55] on button "Generar factura" at bounding box center [1433, 66] width 110 height 30
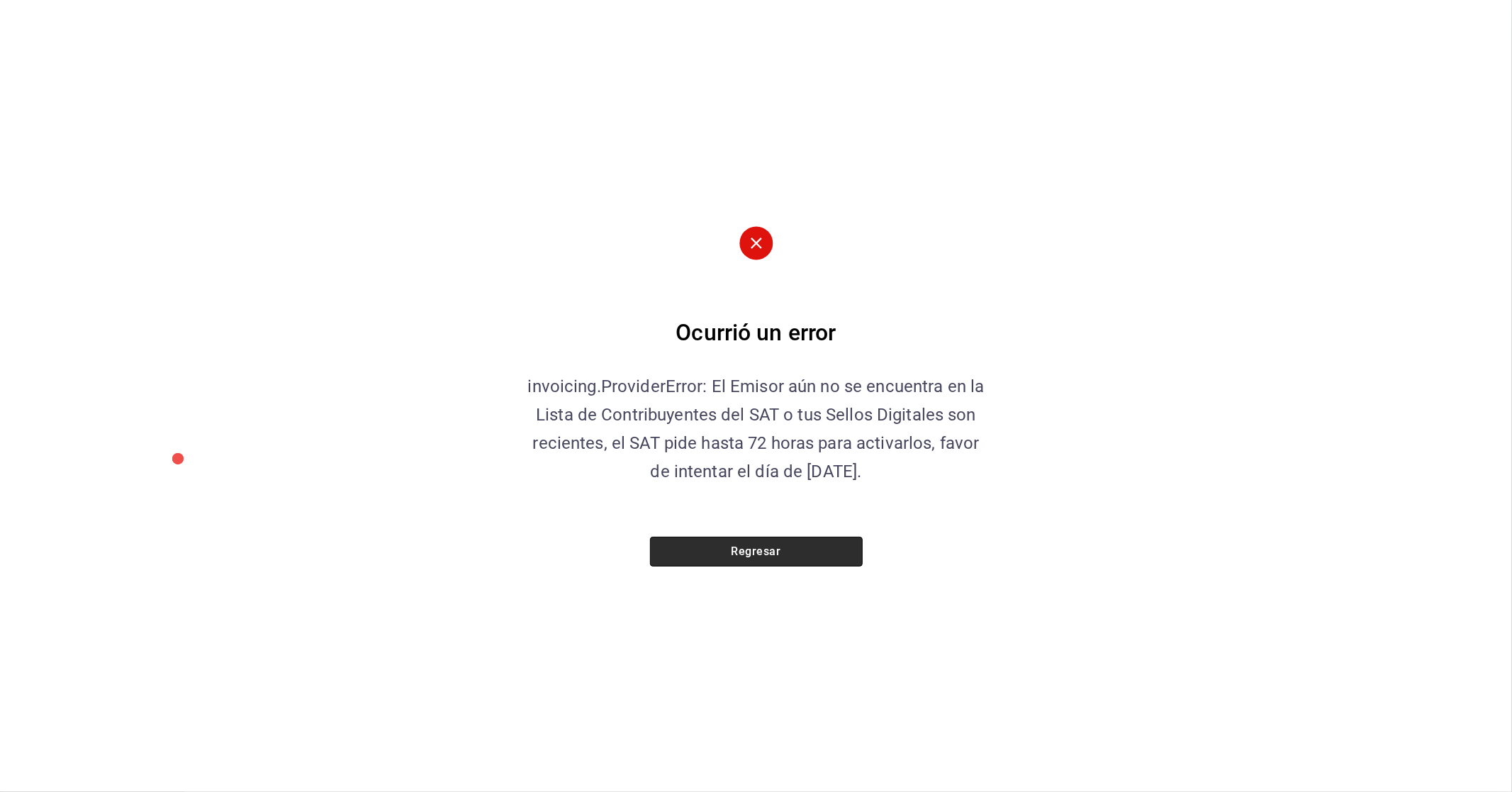
click at [827, 556] on button "Regresar" at bounding box center [756, 551] width 212 height 30
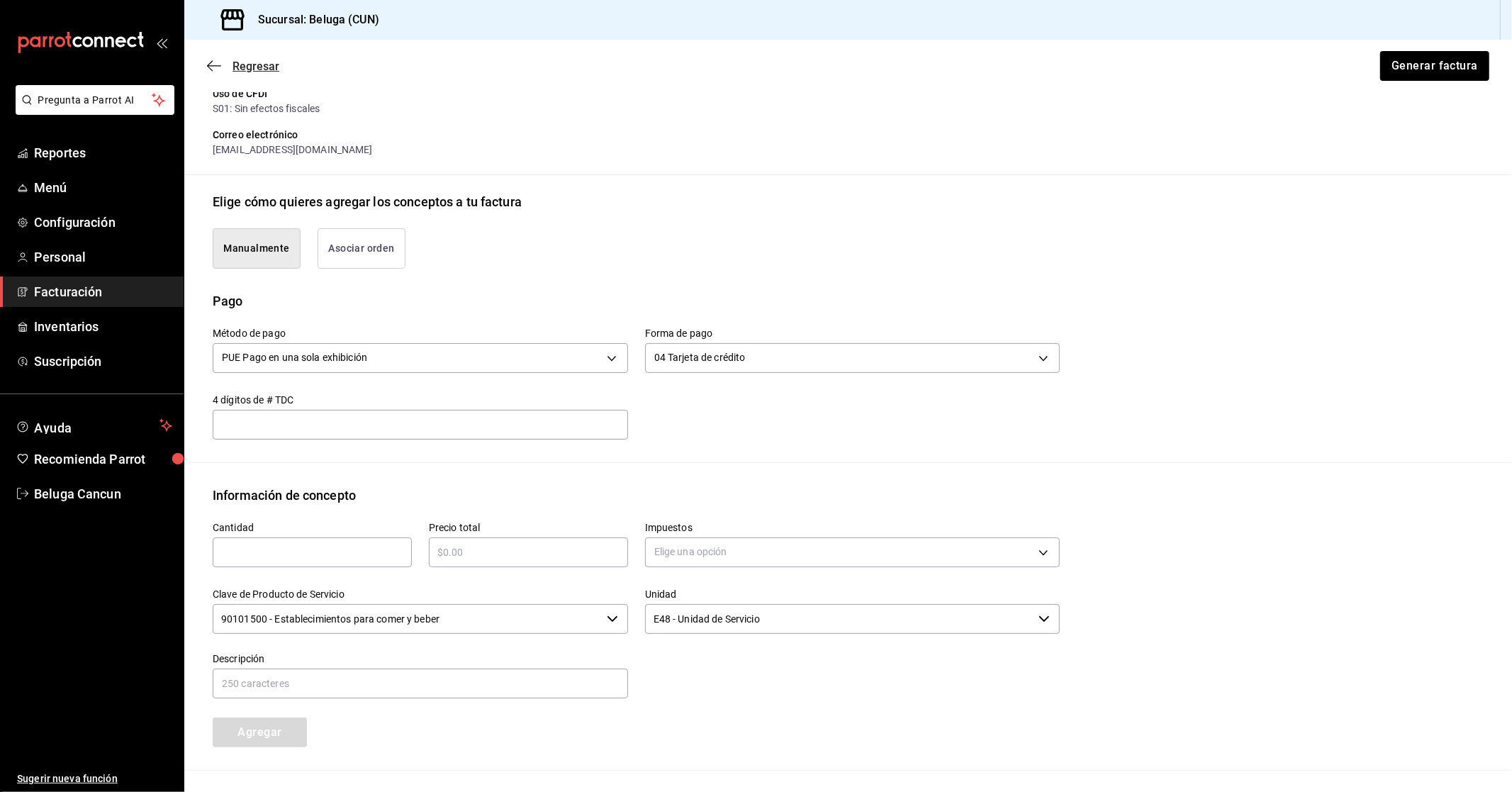
click at [237, 62] on span "Regresar" at bounding box center [255, 66] width 46 height 13
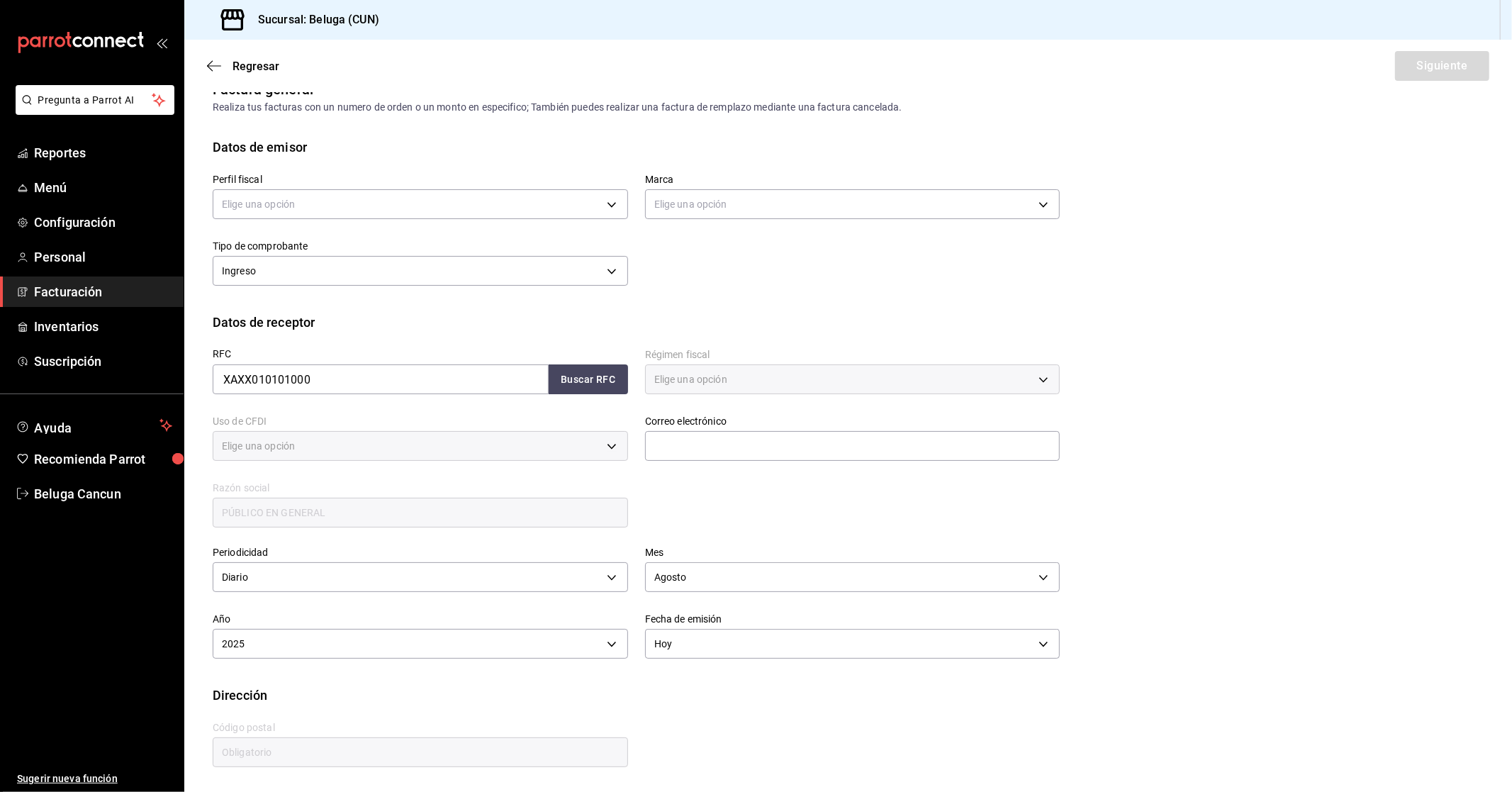
type input "616"
type input "S01"
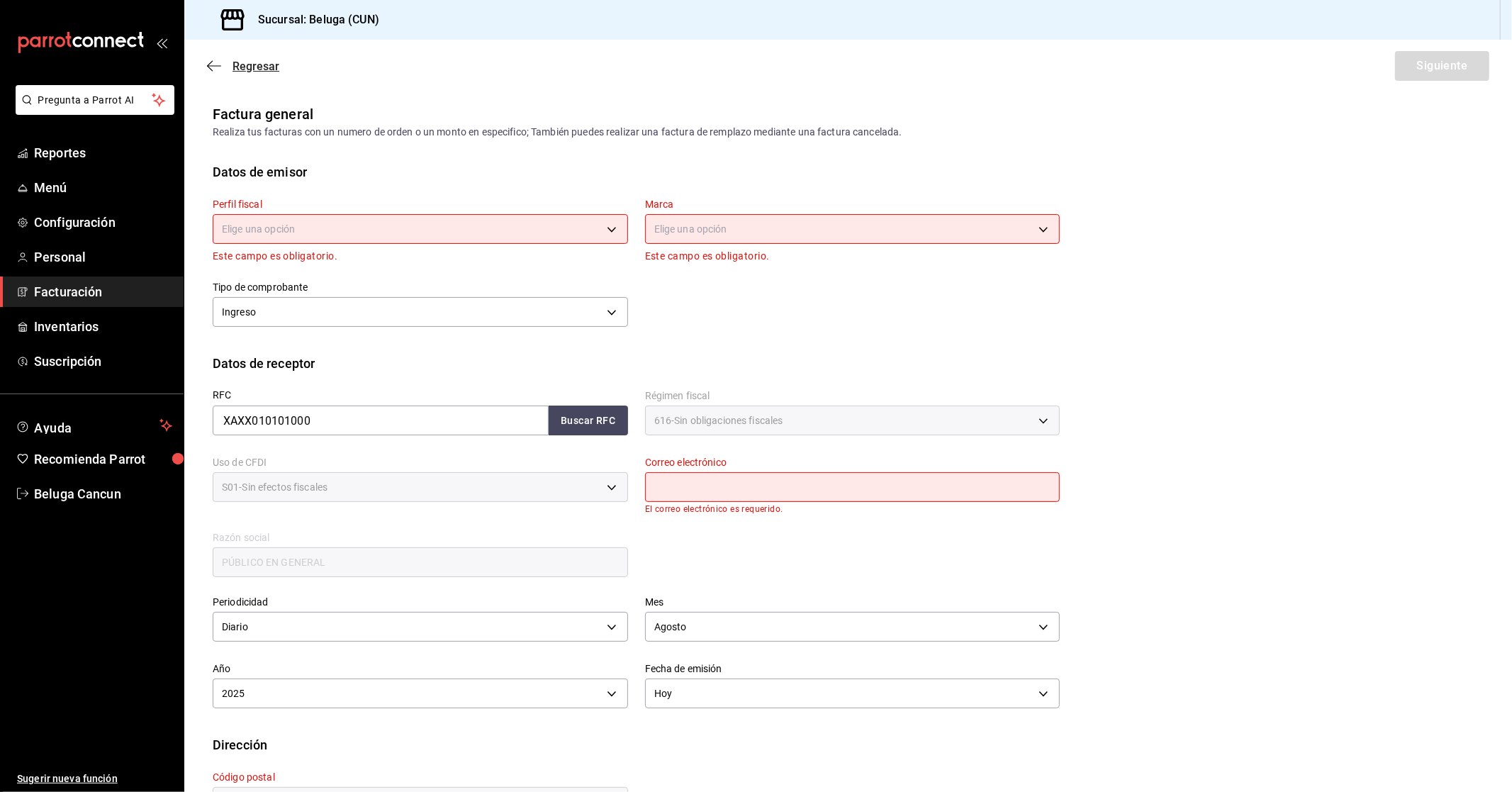
click at [278, 65] on span "Regresar" at bounding box center [255, 66] width 46 height 13
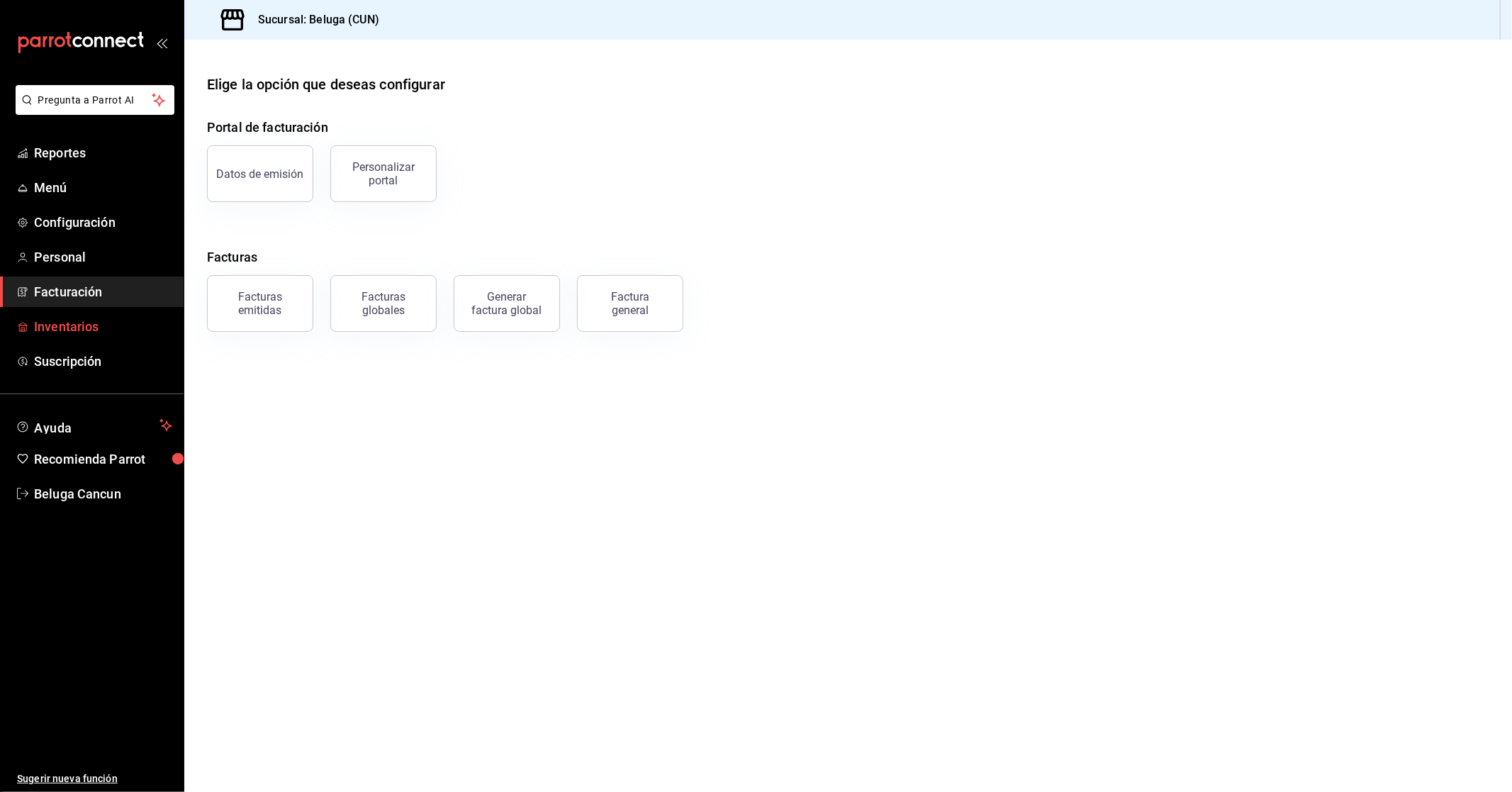
click at [61, 314] on link "Inventarios" at bounding box center [91, 326] width 183 height 31
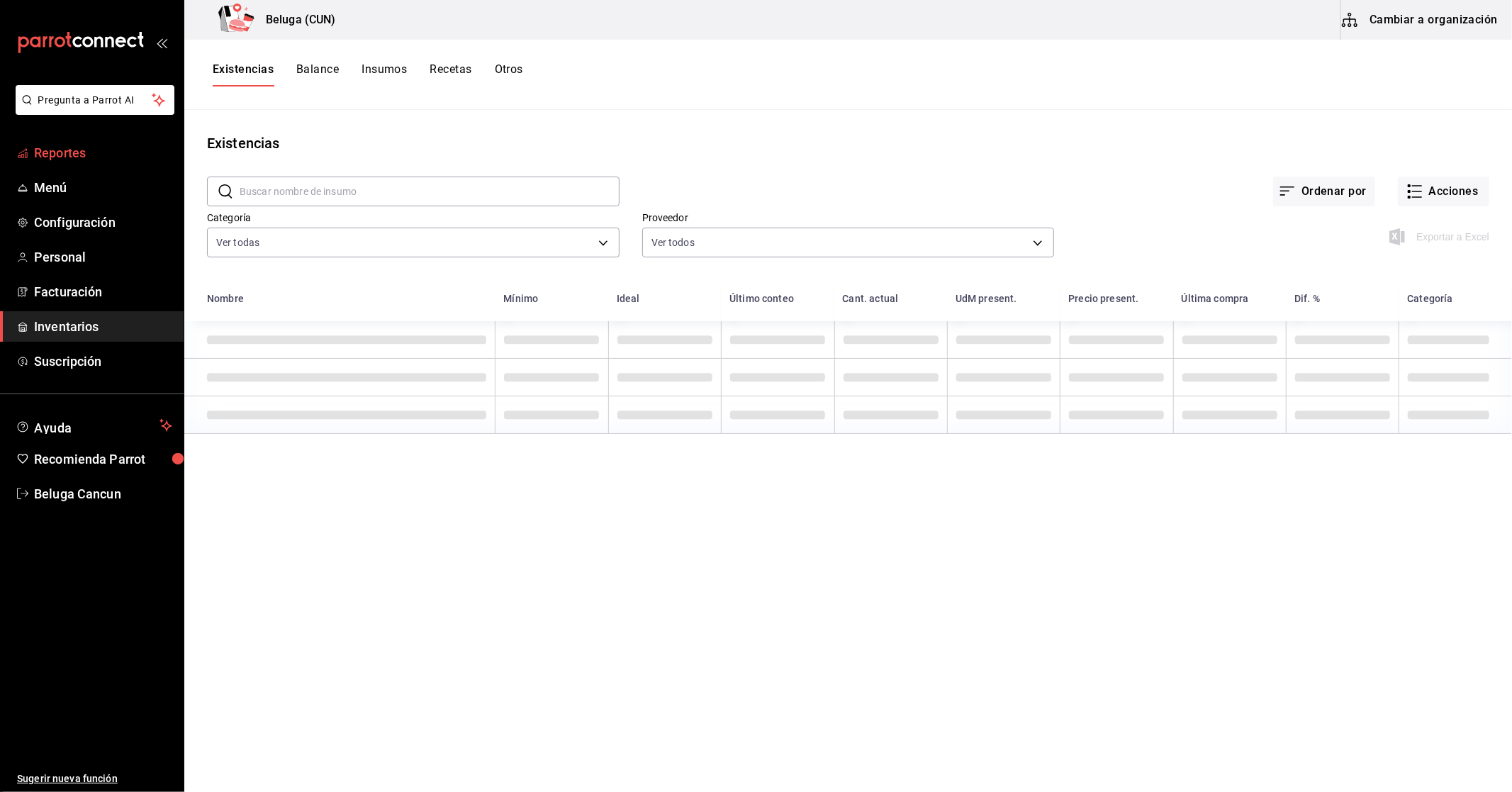
click at [61, 149] on span "Reportes" at bounding box center [103, 153] width 138 height 19
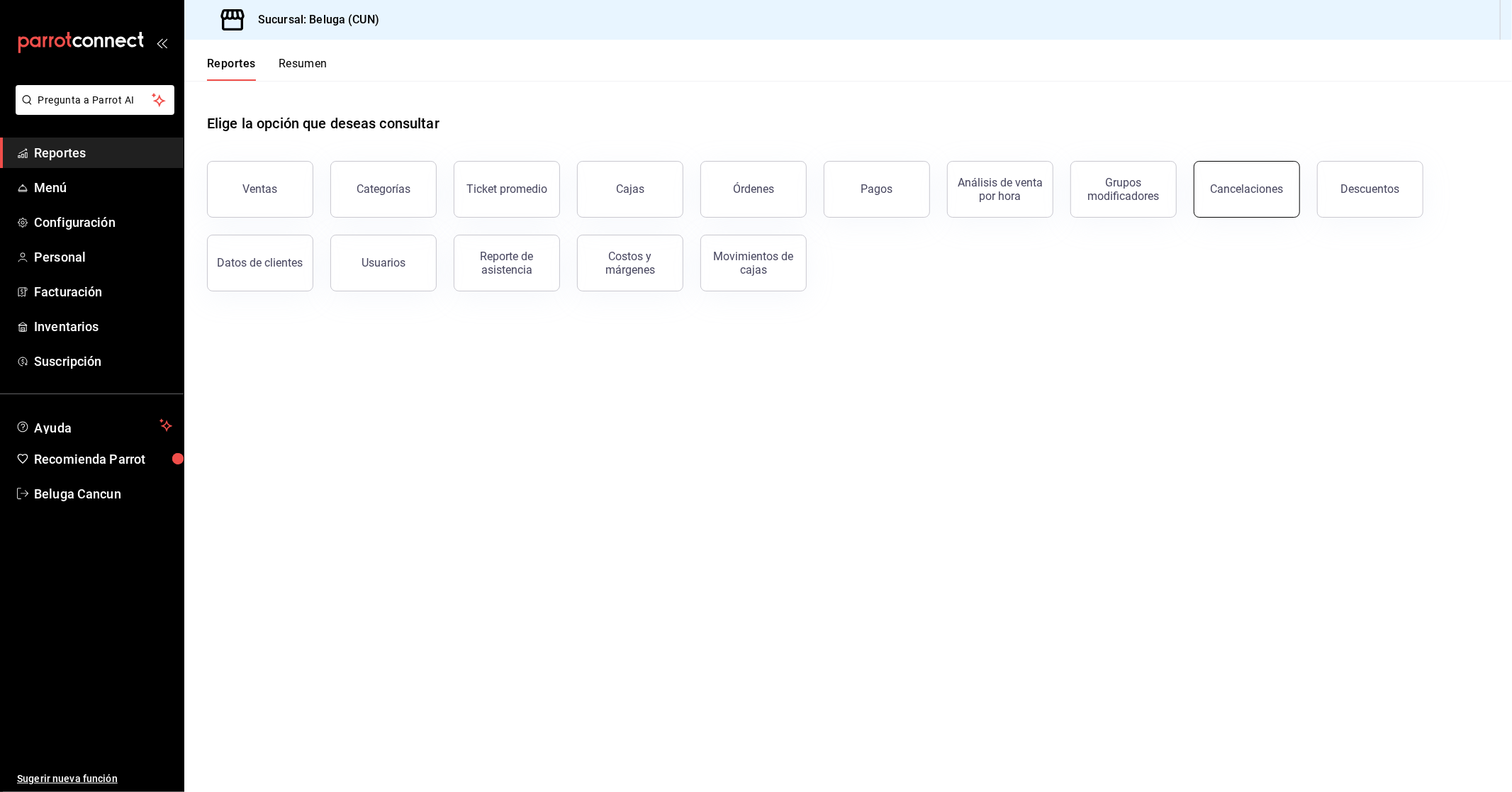
click at [1201, 213] on button "Cancelaciones" at bounding box center [1247, 189] width 106 height 56
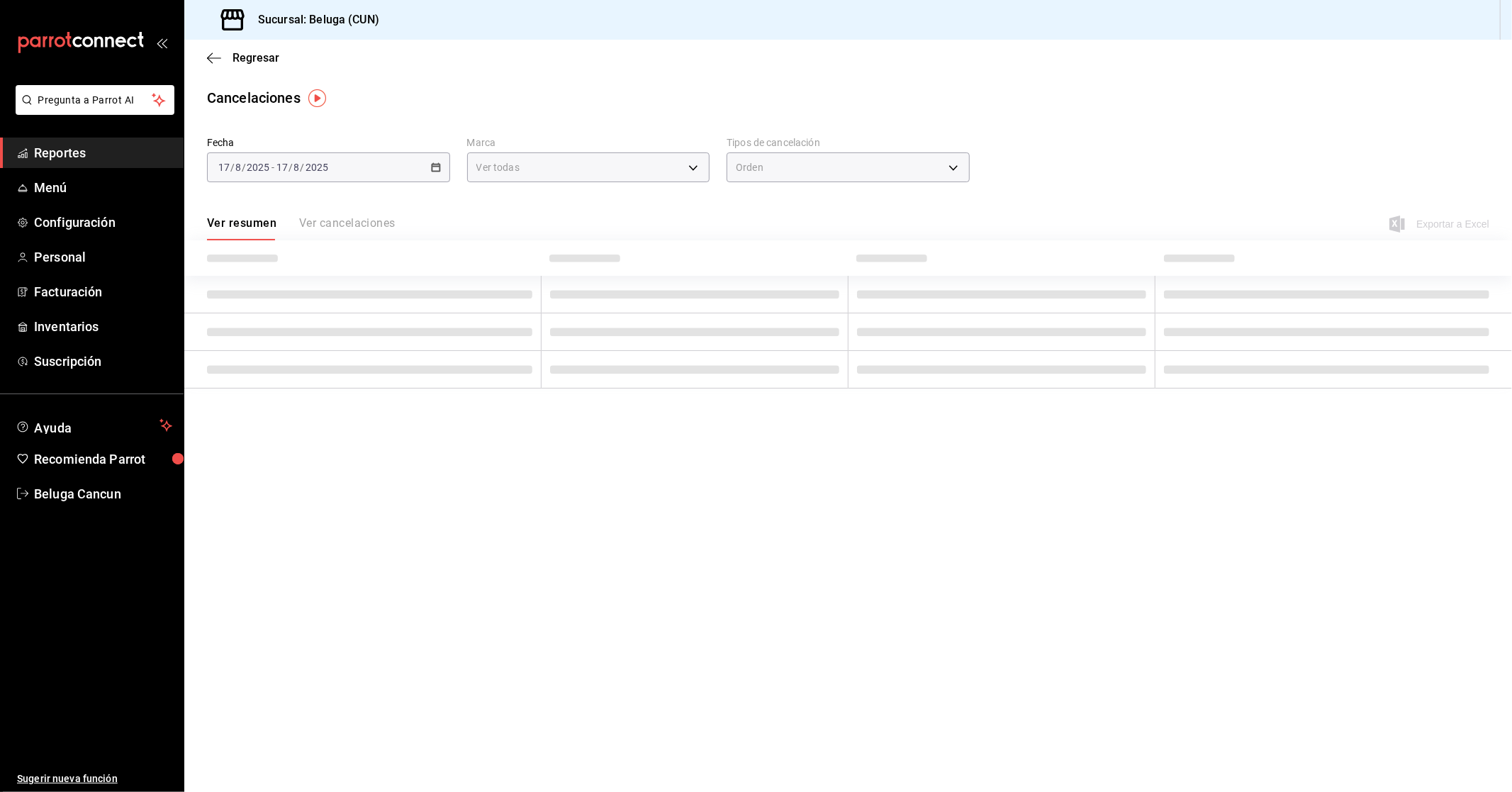
click at [997, 569] on main "Regresar Cancelaciones Fecha [DATE] [DATE] - [DATE] [DATE] Marca Ver todas [obj…" at bounding box center [847, 415] width 1327 height 752
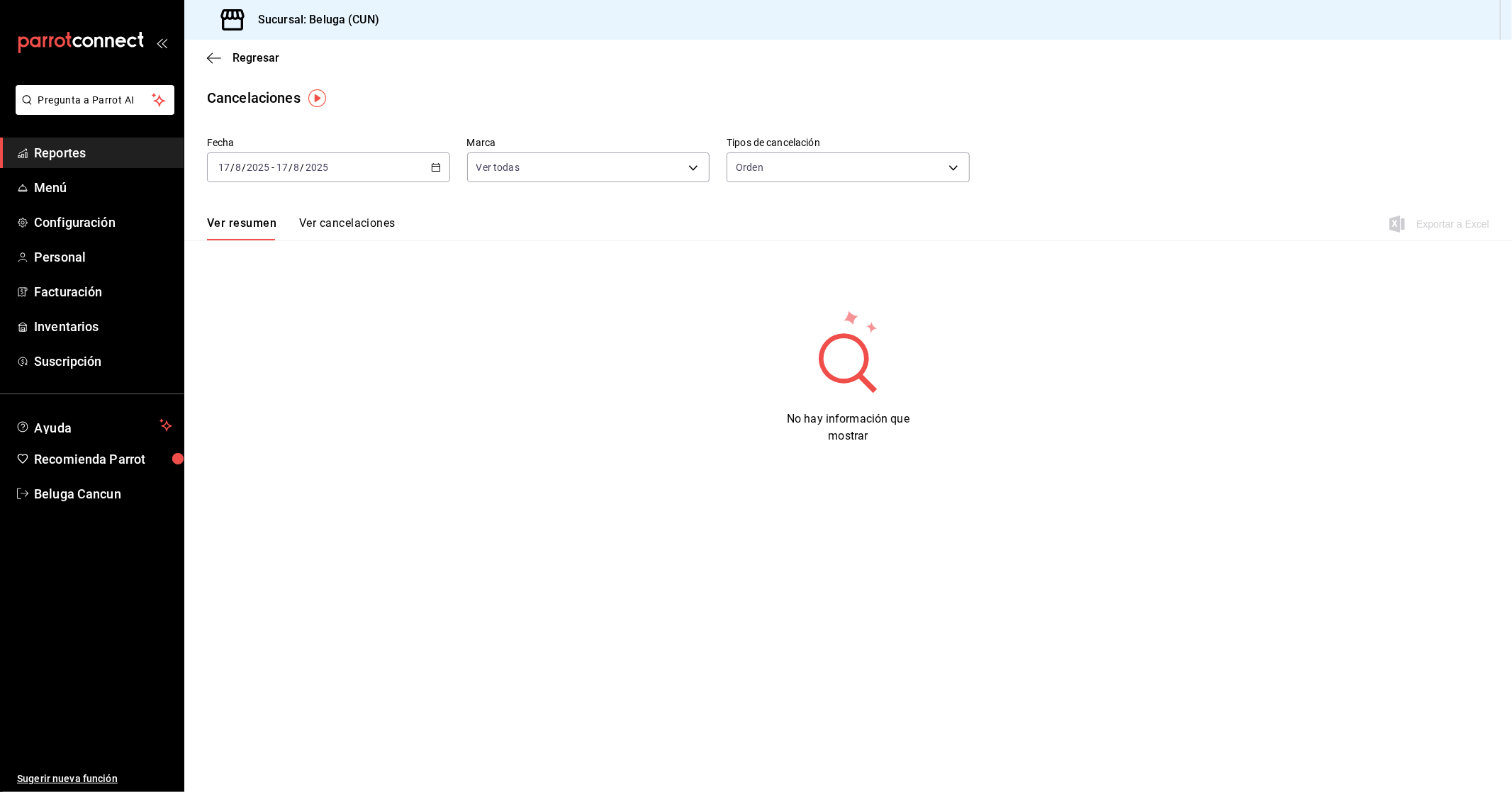
click at [82, 148] on span "Reportes" at bounding box center [103, 153] width 138 height 19
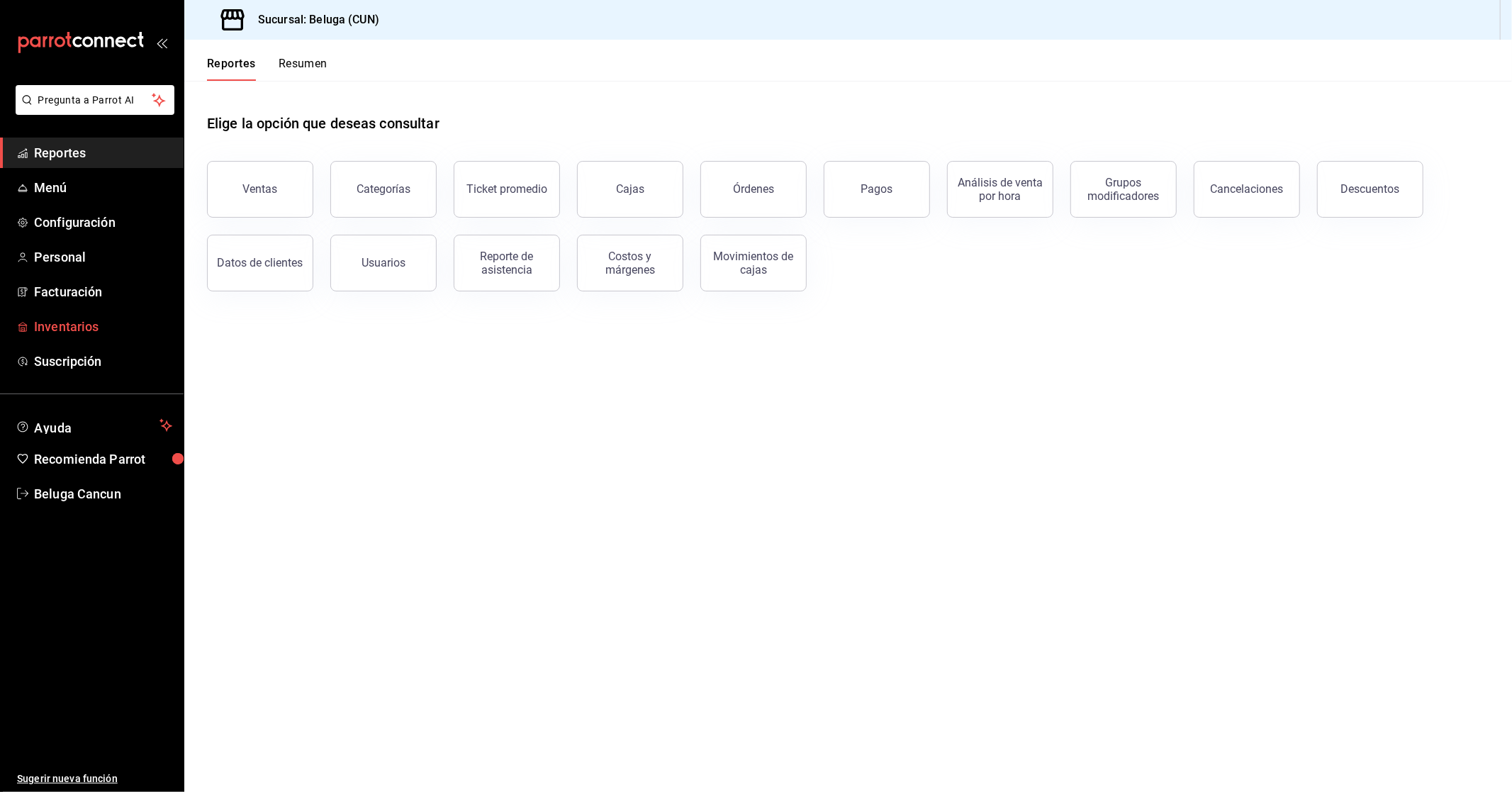
click at [94, 330] on span "Inventarios" at bounding box center [103, 326] width 138 height 19
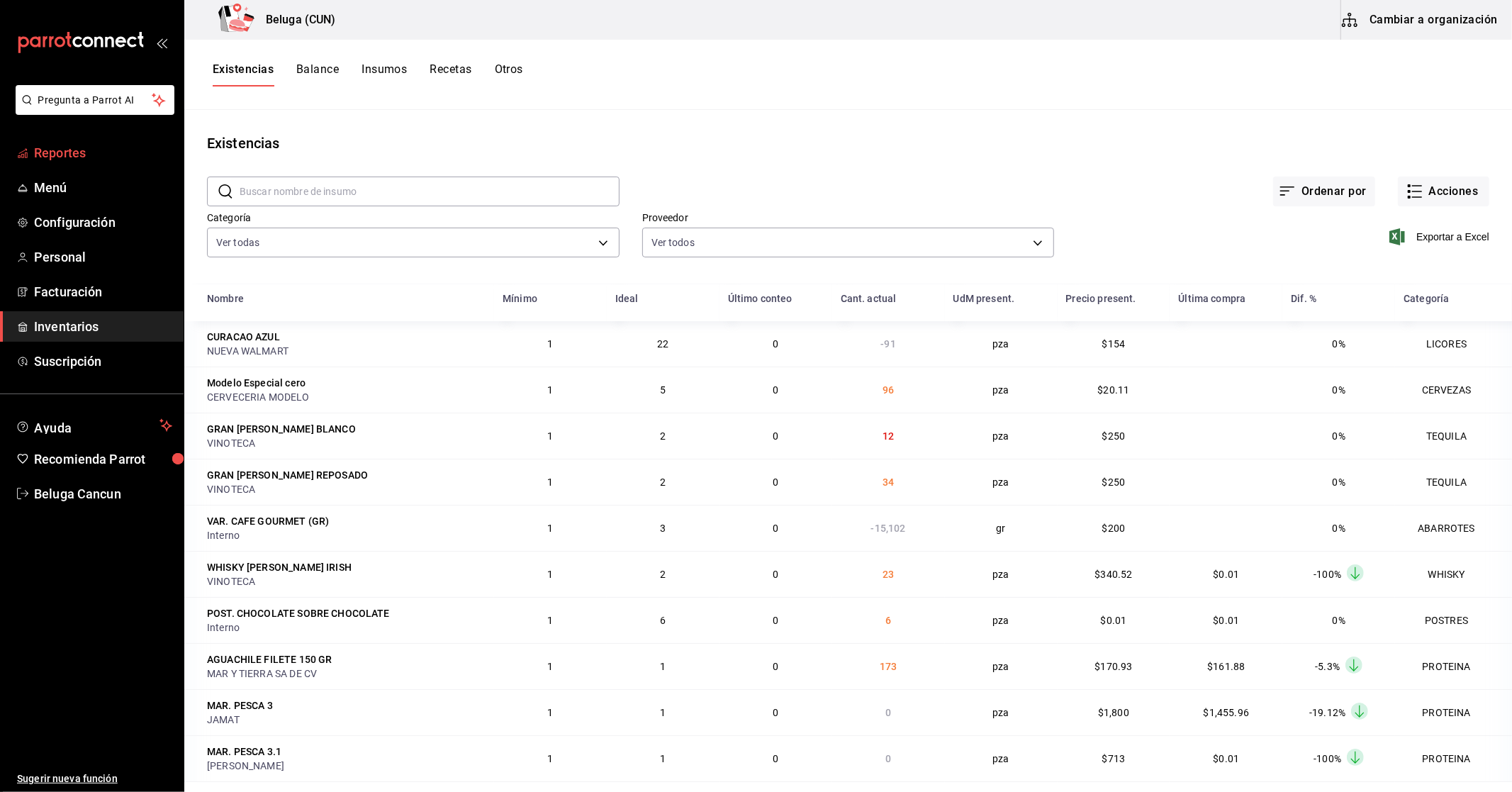
click at [64, 153] on span "Reportes" at bounding box center [103, 153] width 138 height 19
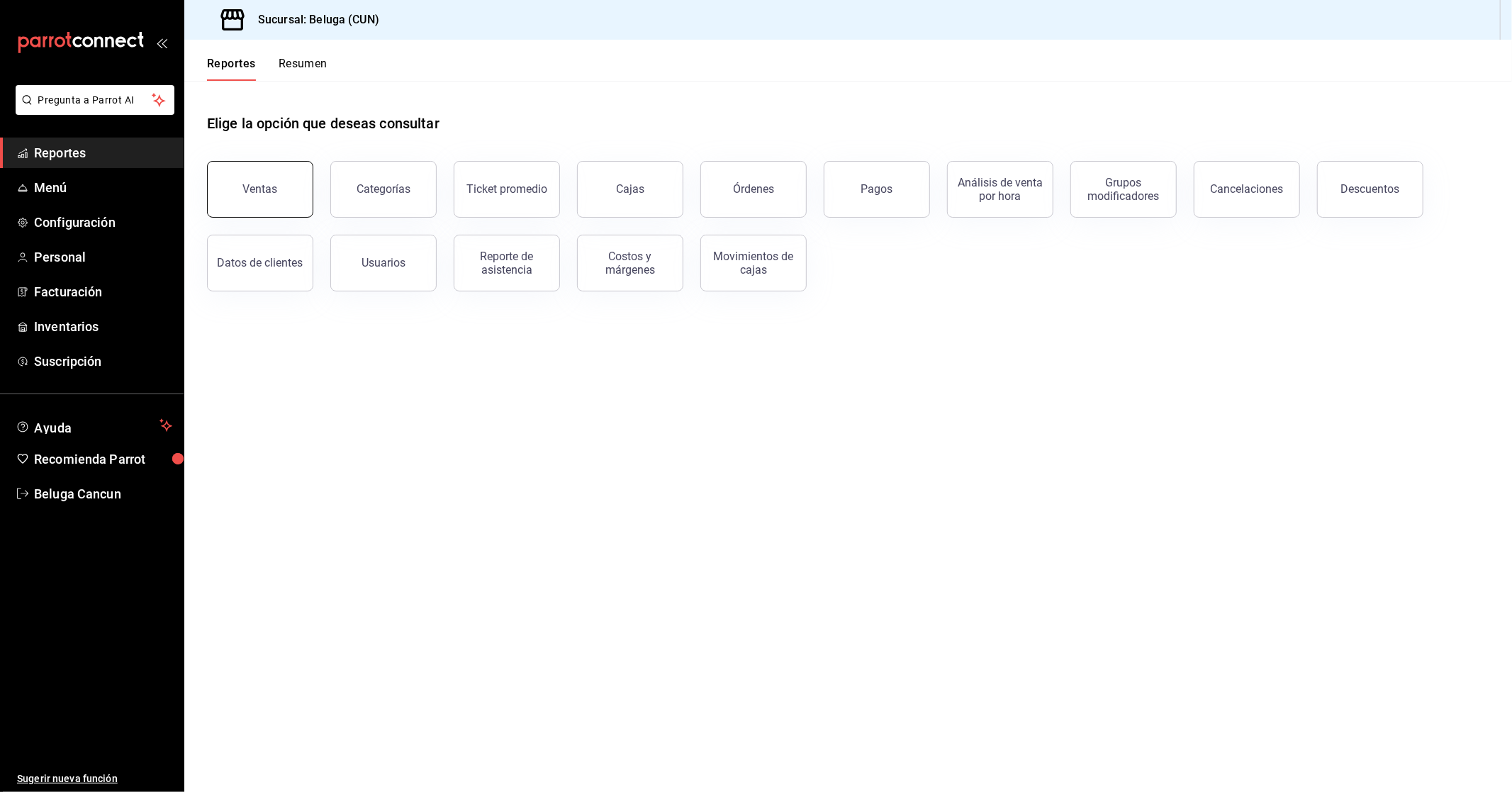
click at [312, 201] on div "Ventas" at bounding box center [251, 181] width 124 height 74
click at [295, 195] on button "Ventas" at bounding box center [260, 189] width 106 height 56
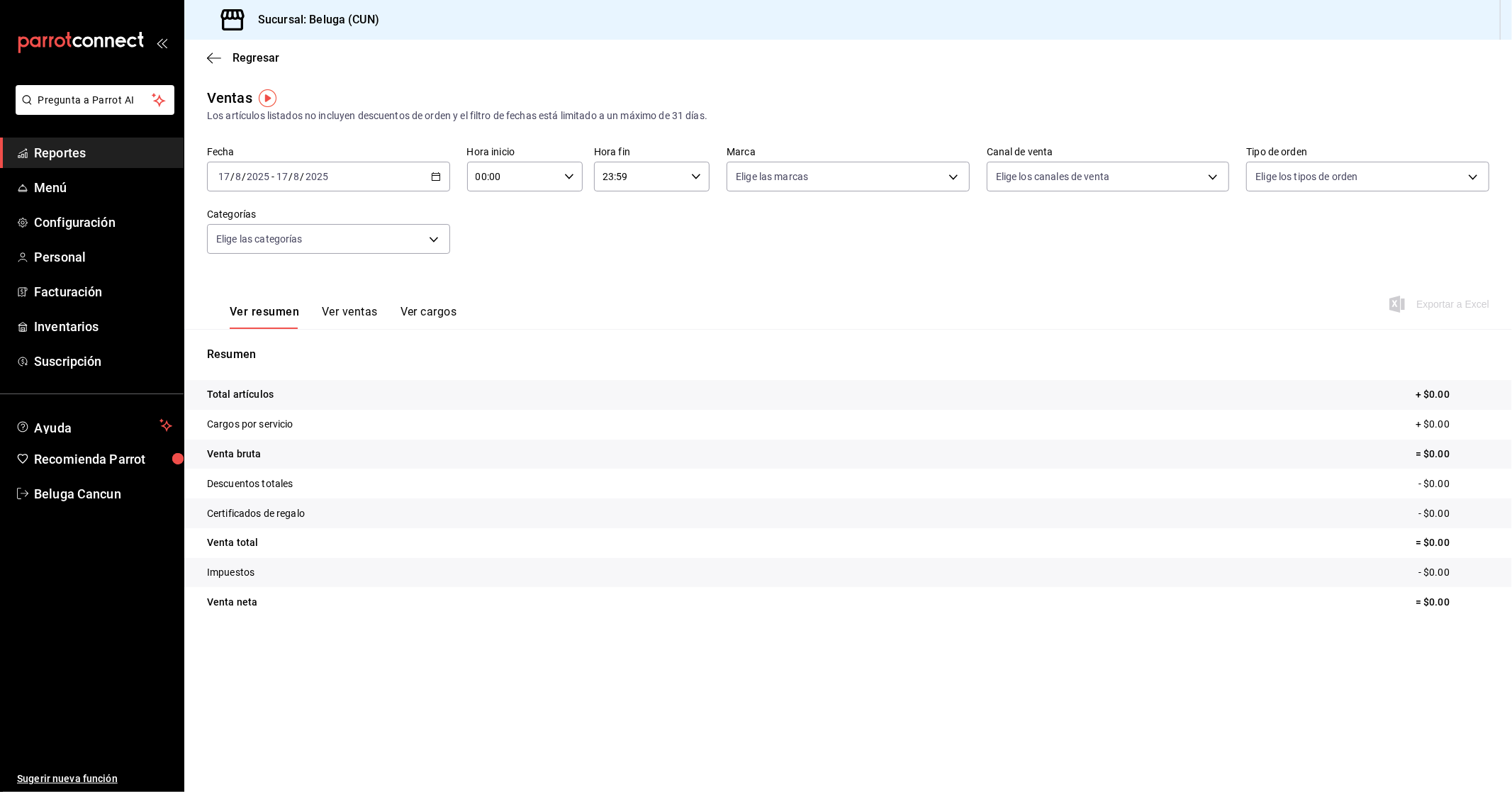
click at [369, 175] on div "[DATE] [DATE] - [DATE] [DATE]" at bounding box center [328, 177] width 243 height 30
click at [305, 344] on span "Rango de fechas" at bounding box center [274, 347] width 110 height 15
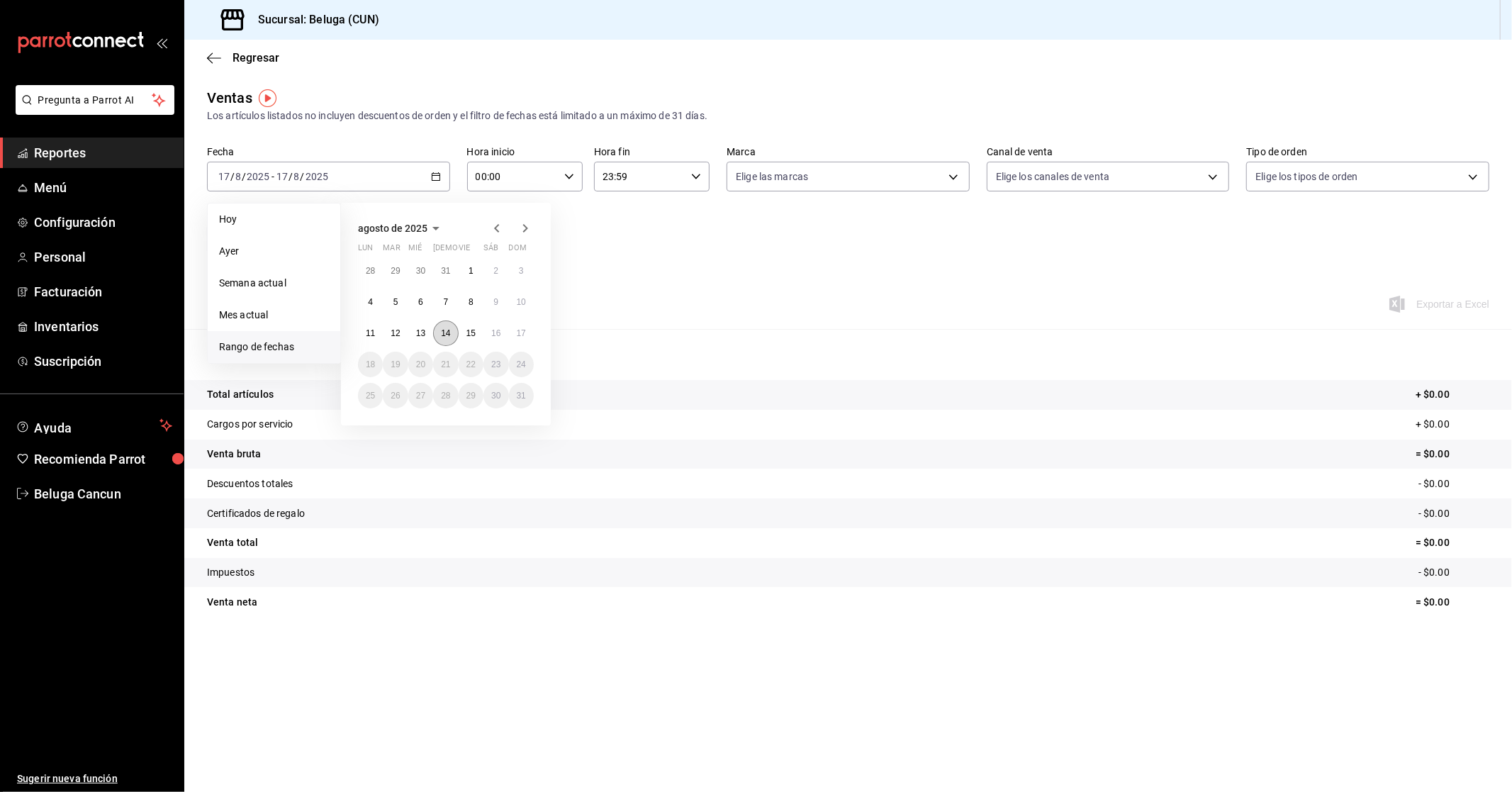
click at [443, 340] on button "14" at bounding box center [445, 333] width 25 height 26
click at [473, 334] on abbr "15" at bounding box center [471, 333] width 9 height 10
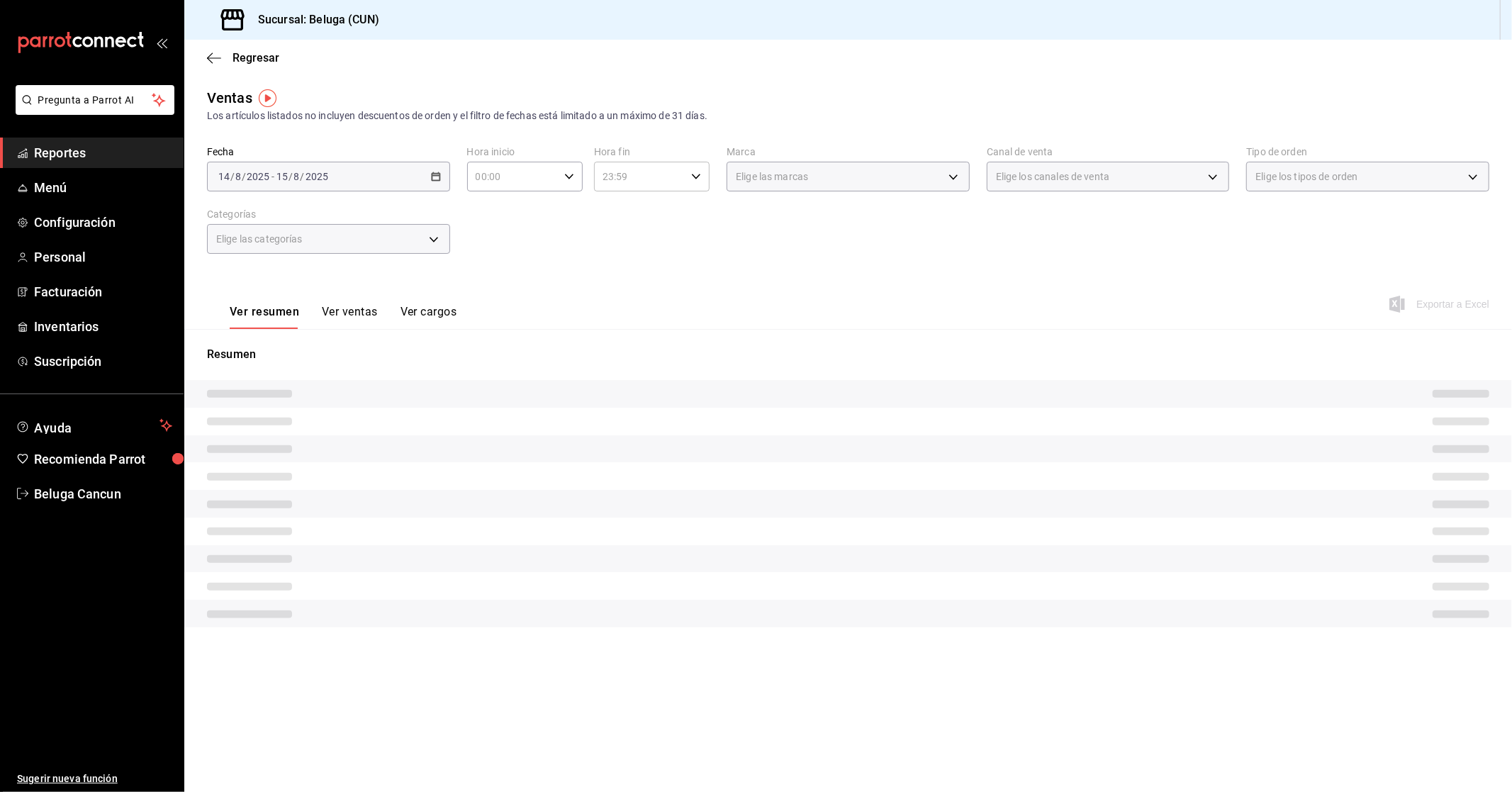
click at [531, 170] on input "00:00" at bounding box center [512, 177] width 91 height 28
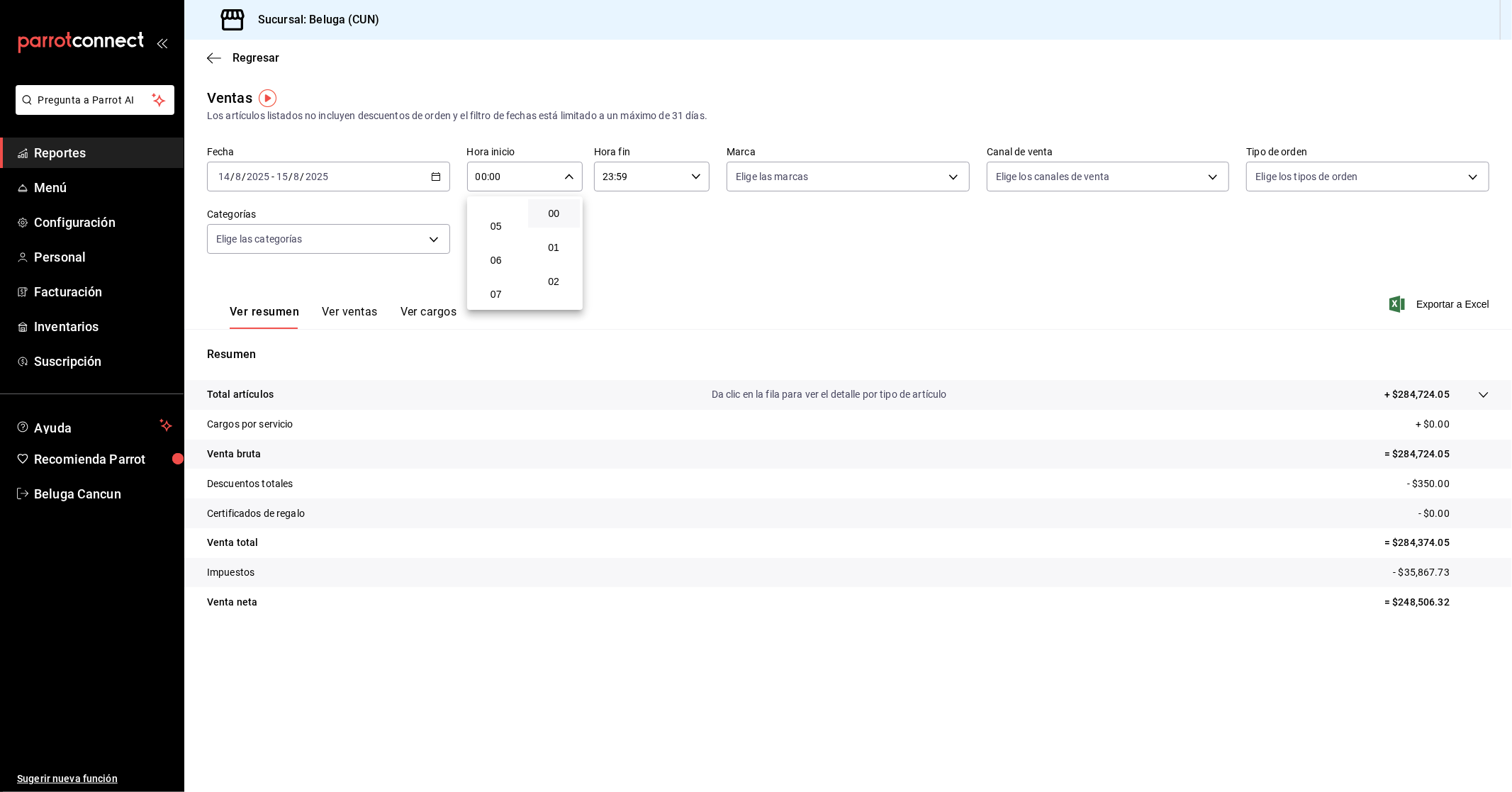
scroll to position [315, 0]
click at [501, 242] on button "10" at bounding box center [496, 239] width 52 height 28
type input "10:00"
click at [659, 188] on div at bounding box center [756, 396] width 1512 height 792
click at [656, 180] on input "23:59" at bounding box center [639, 177] width 91 height 28
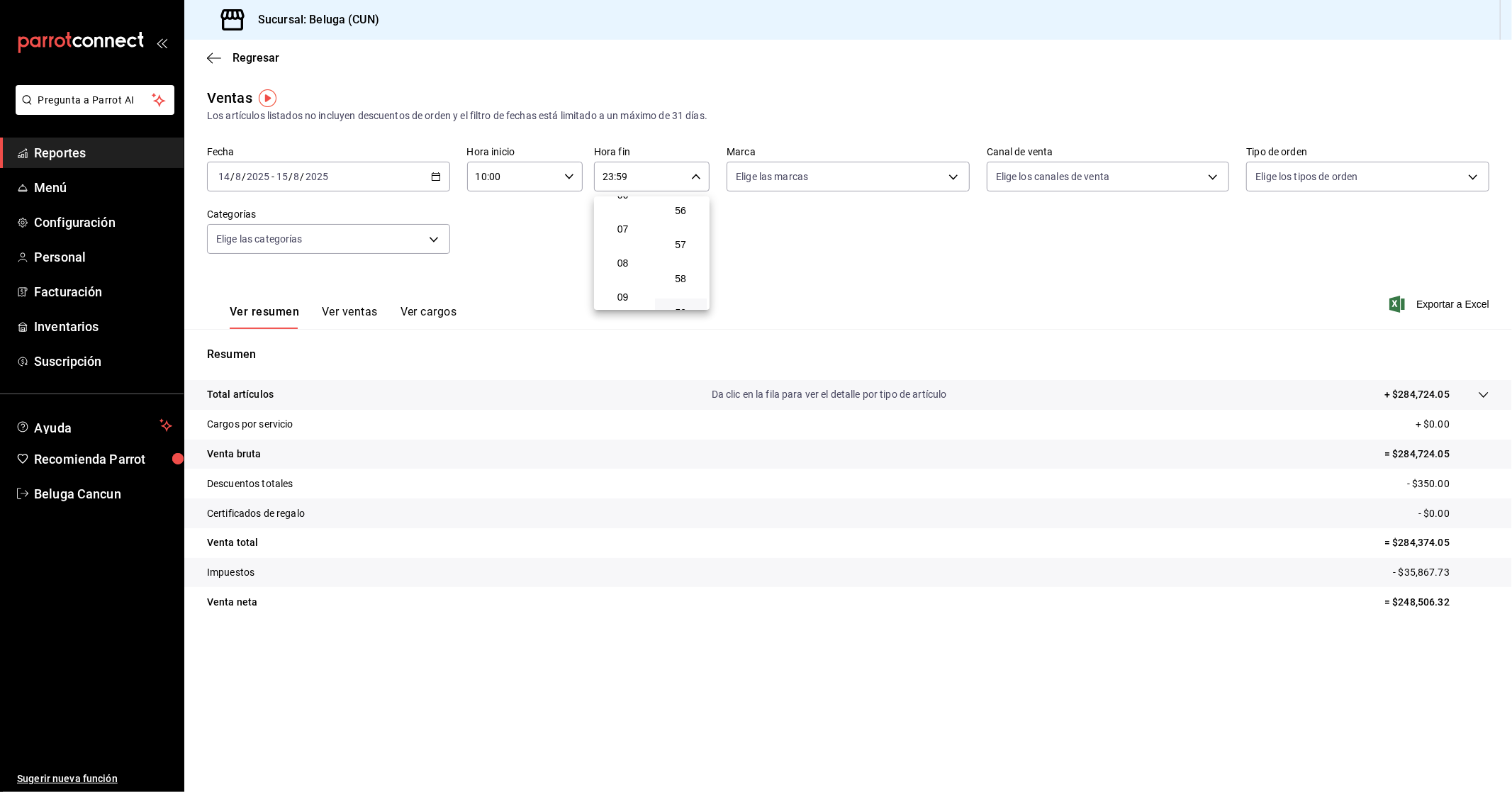
scroll to position [144, 0]
click at [622, 202] on span "04" at bounding box center [623, 206] width 36 height 12
type input "04:59"
click at [526, 271] on div at bounding box center [756, 396] width 1512 height 792
click at [357, 315] on button "Ver ventas" at bounding box center [350, 317] width 56 height 24
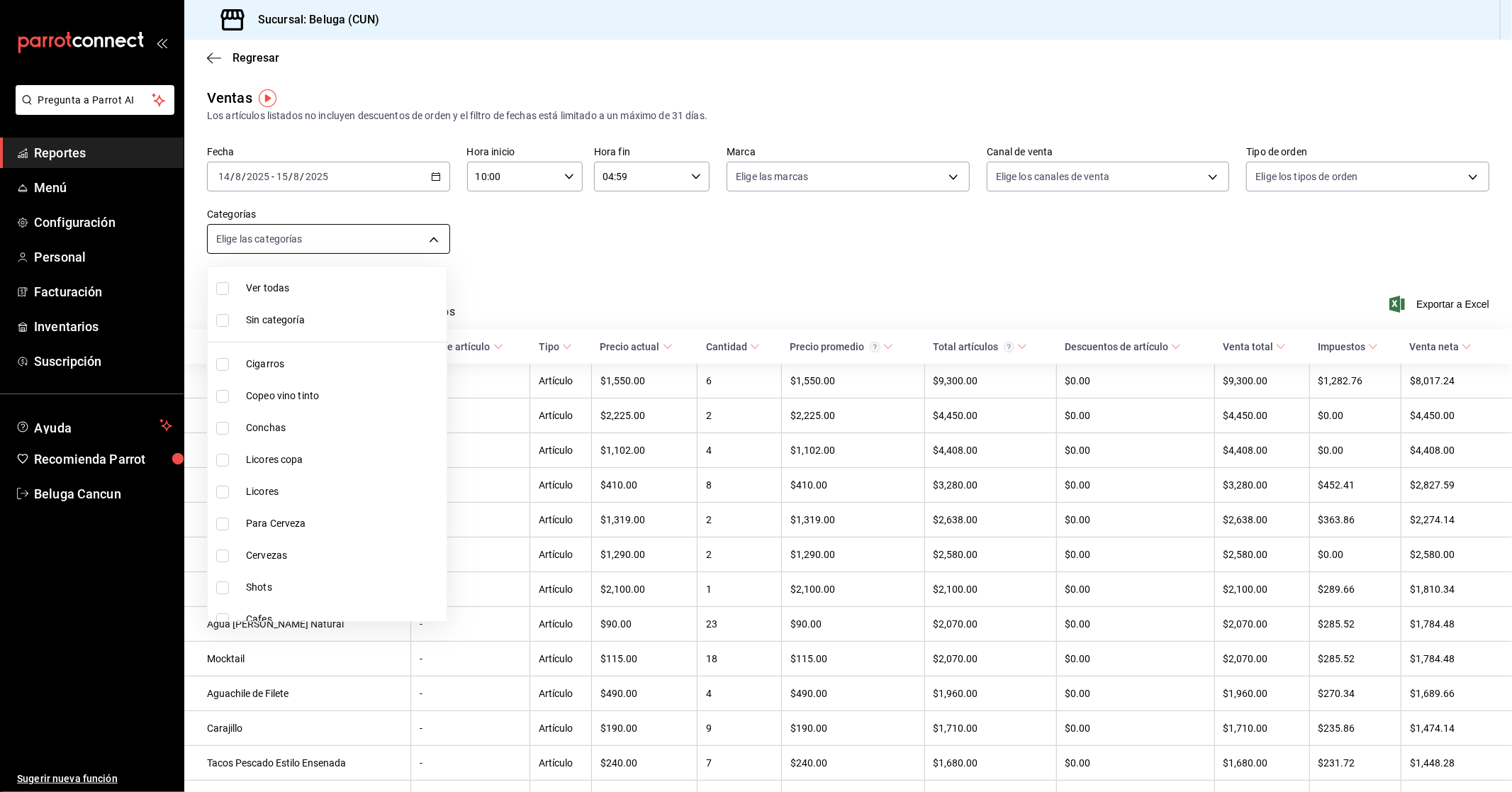
click at [428, 235] on body "Pregunta a Parrot AI Reportes Menú Configuración Personal Facturación Inventari…" at bounding box center [756, 396] width 1512 height 792
click at [320, 447] on span "Zaranda" at bounding box center [343, 448] width 195 height 15
type input "cadb29bd-56f3-460c-b907-0d47ec93eb02"
checkbox input "true"
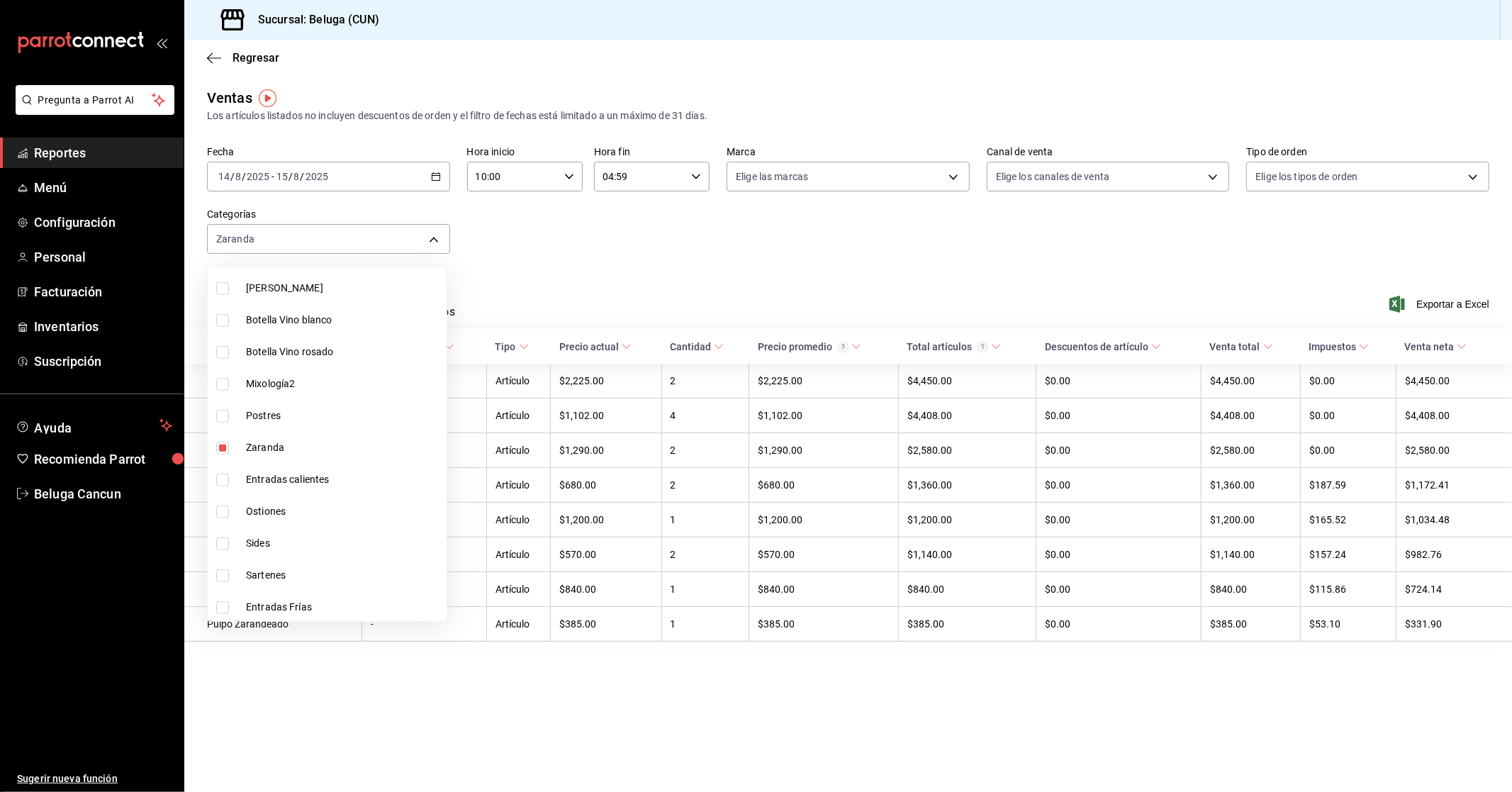
click at [1178, 257] on div at bounding box center [756, 396] width 1512 height 792
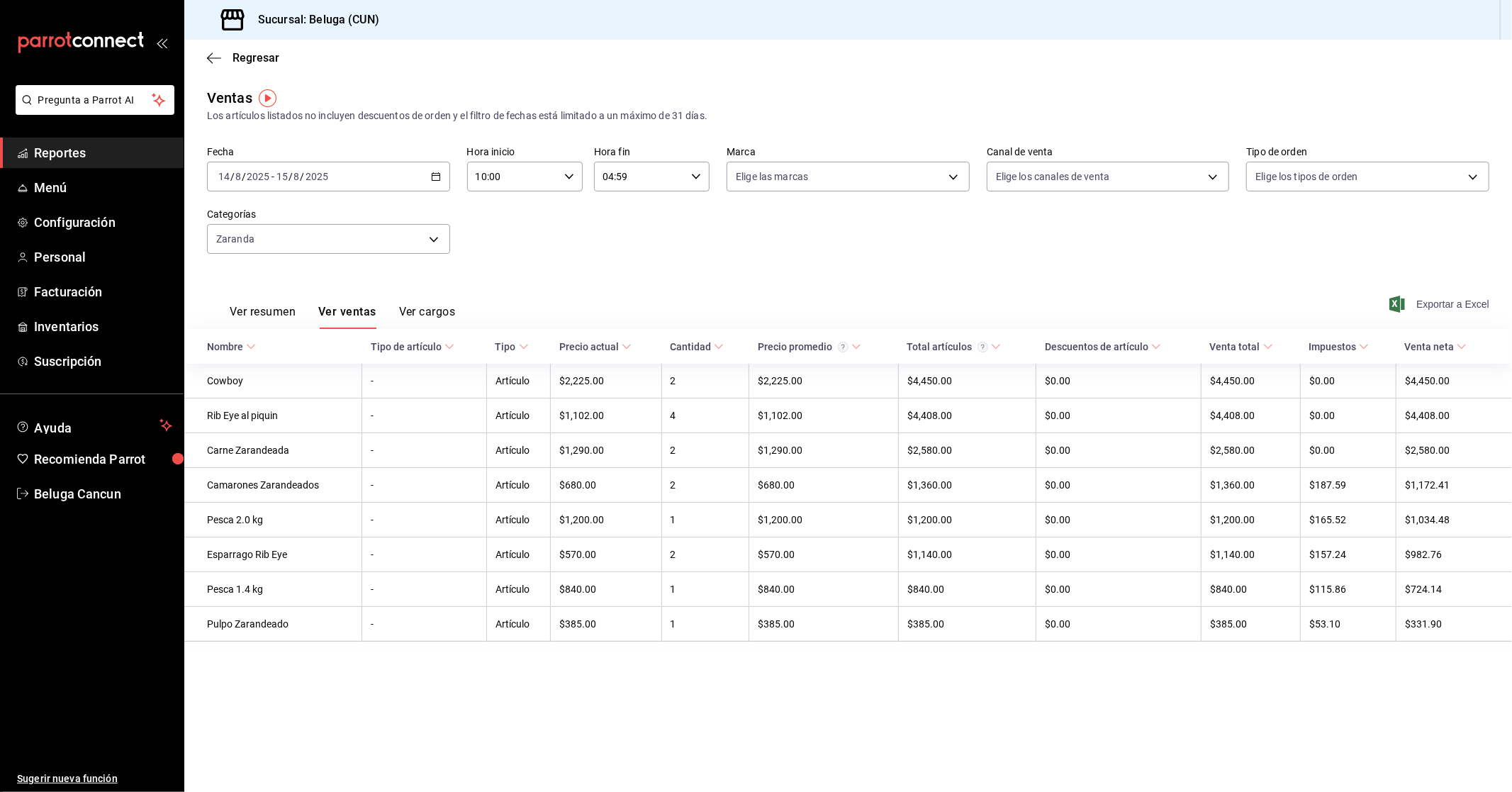
click at [1458, 302] on span "Exportar a Excel" at bounding box center [1440, 304] width 97 height 17
click at [395, 183] on div "[DATE] [DATE] - [DATE] [DATE]" at bounding box center [328, 177] width 243 height 30
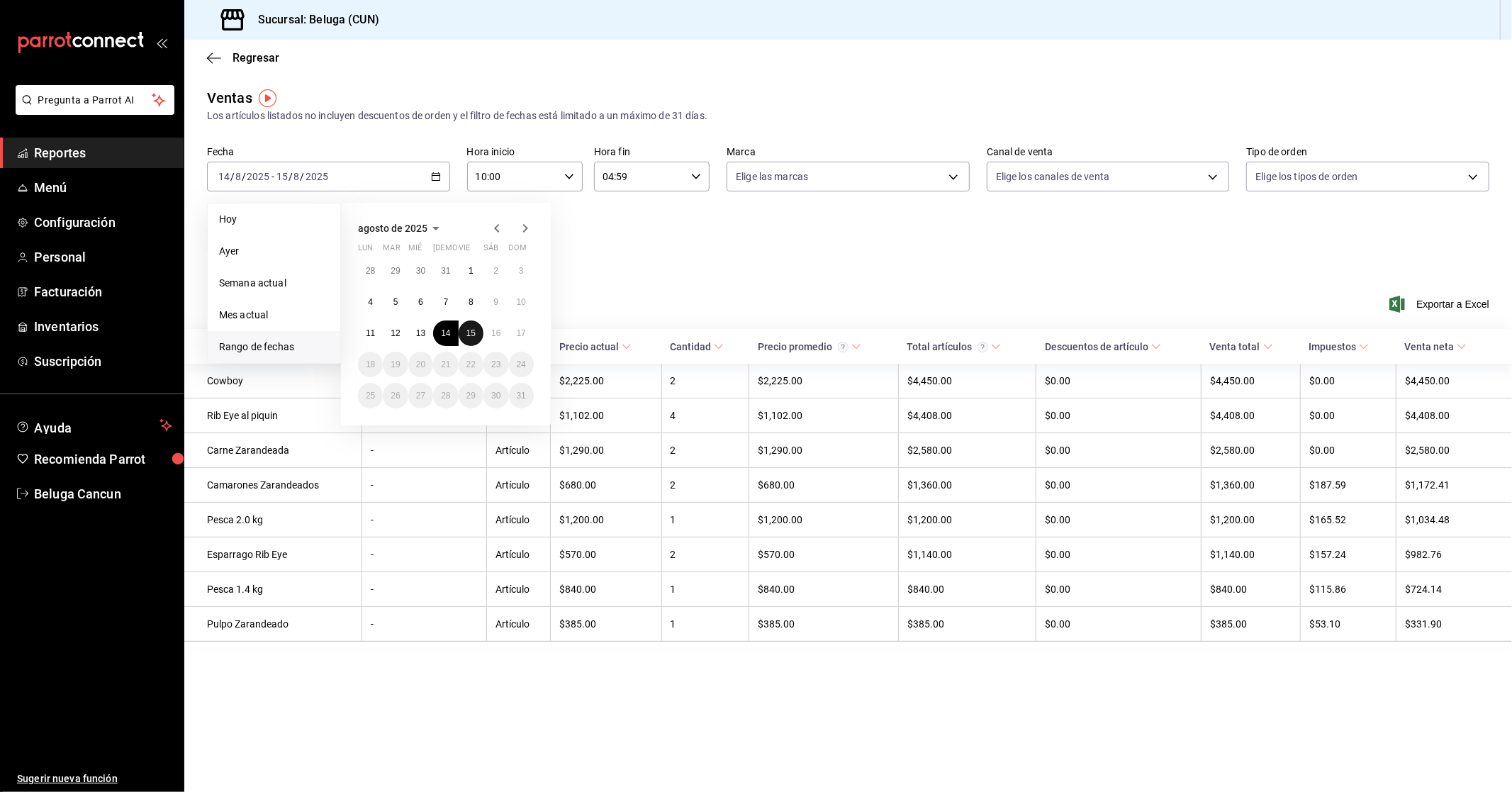
click at [471, 340] on button "15" at bounding box center [471, 333] width 25 height 26
click at [487, 334] on button "16" at bounding box center [496, 333] width 25 height 26
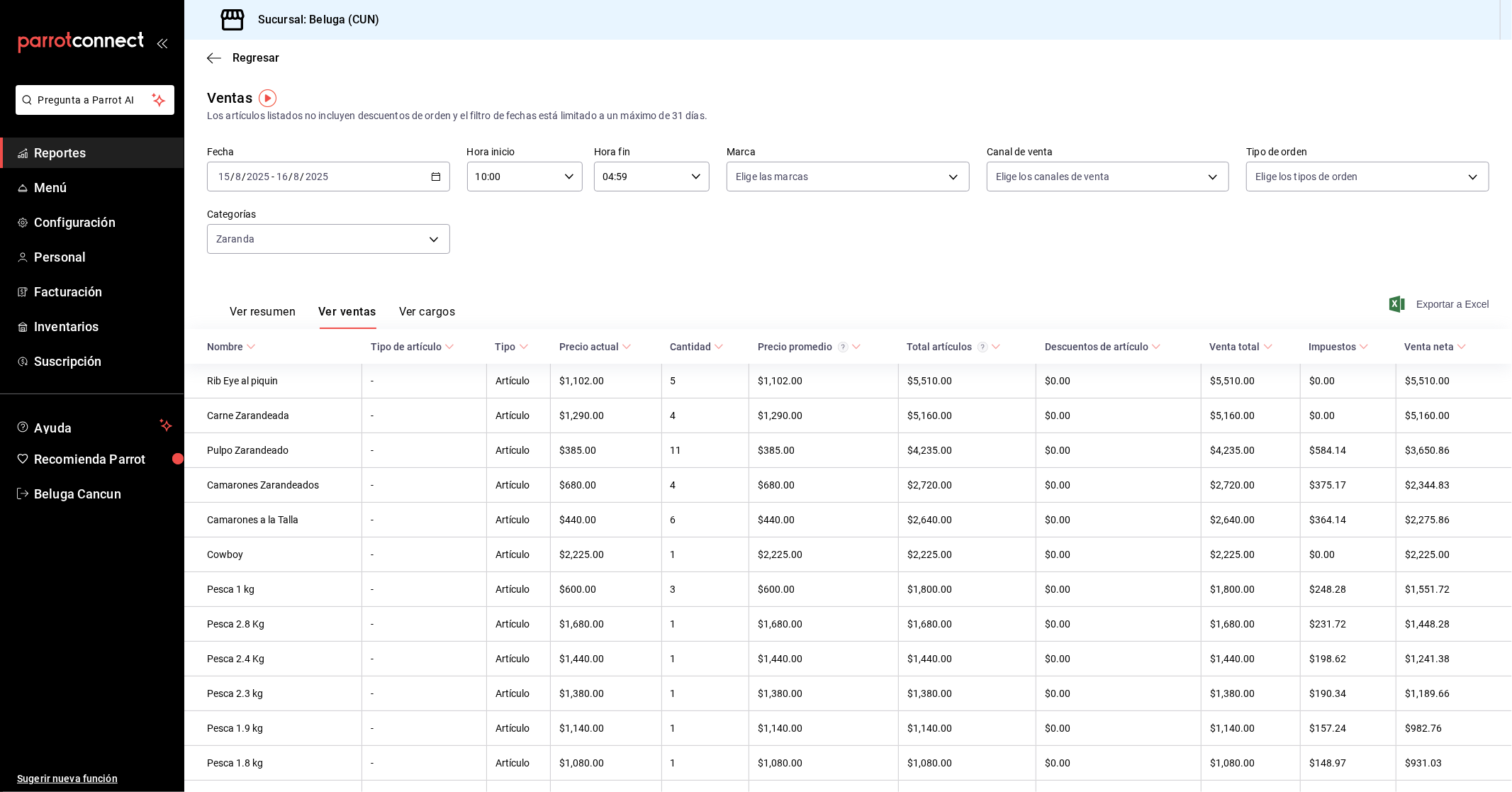
click at [1457, 308] on span "Exportar a Excel" at bounding box center [1440, 304] width 97 height 17
click at [384, 172] on div "[DATE] [DATE] - [DATE] [DATE]" at bounding box center [328, 177] width 243 height 30
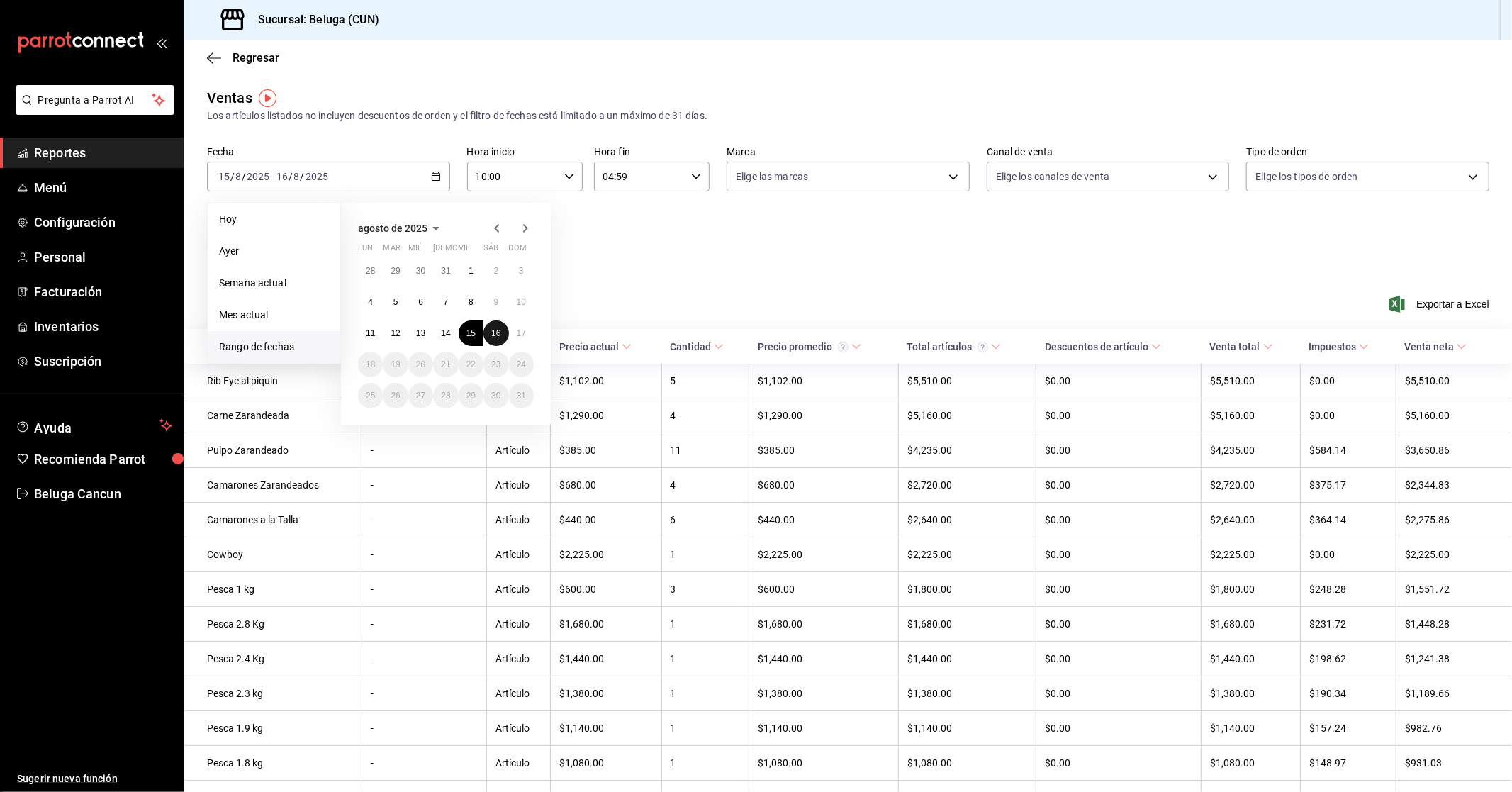
click at [494, 330] on abbr "16" at bounding box center [495, 333] width 9 height 10
click at [519, 335] on abbr "17" at bounding box center [521, 333] width 9 height 10
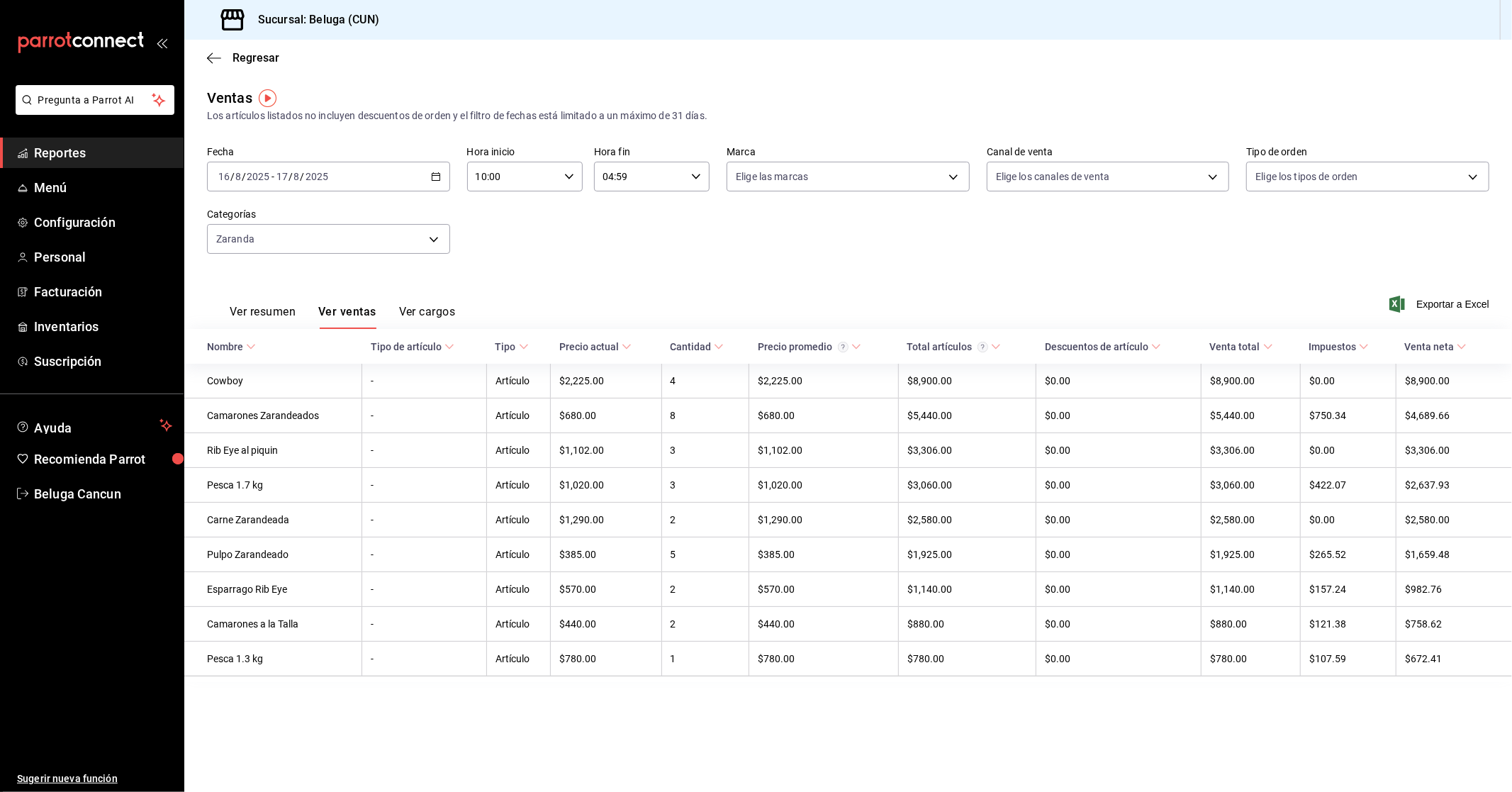
click at [1458, 303] on span "Exportar a Excel" at bounding box center [1440, 304] width 97 height 17
click at [380, 171] on div "[DATE] [DATE] - [DATE] [DATE]" at bounding box center [328, 177] width 243 height 30
click at [705, 281] on div "Ver resumen Ver ventas Ver cargos Exportar a Excel" at bounding box center [847, 300] width 1327 height 58
